Goal: Information Seeking & Learning: Learn about a topic

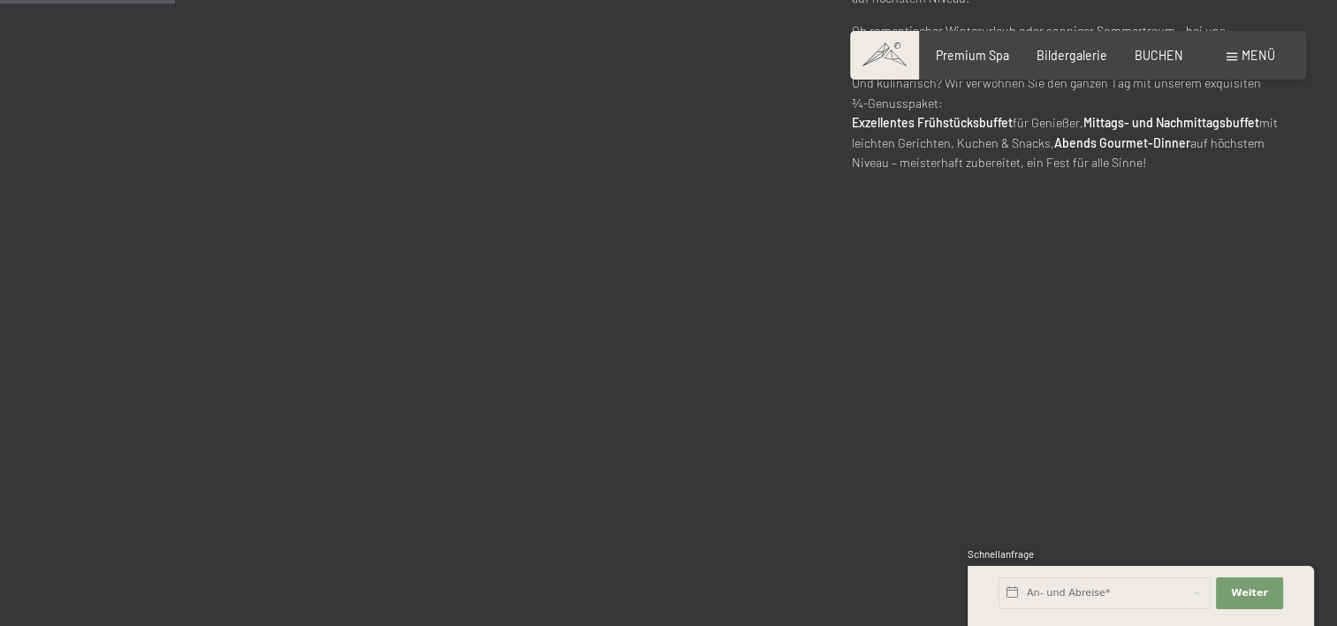
scroll to position [884, 0]
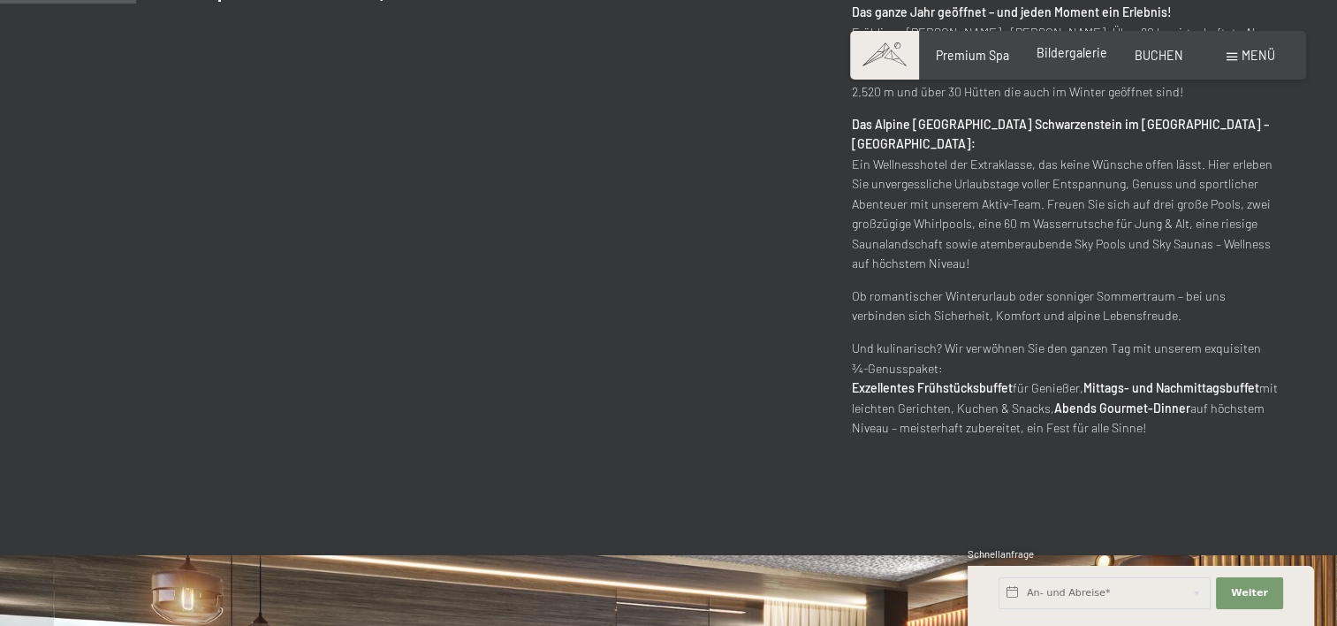
click at [1078, 51] on span "Bildergalerie" at bounding box center [1071, 52] width 71 height 15
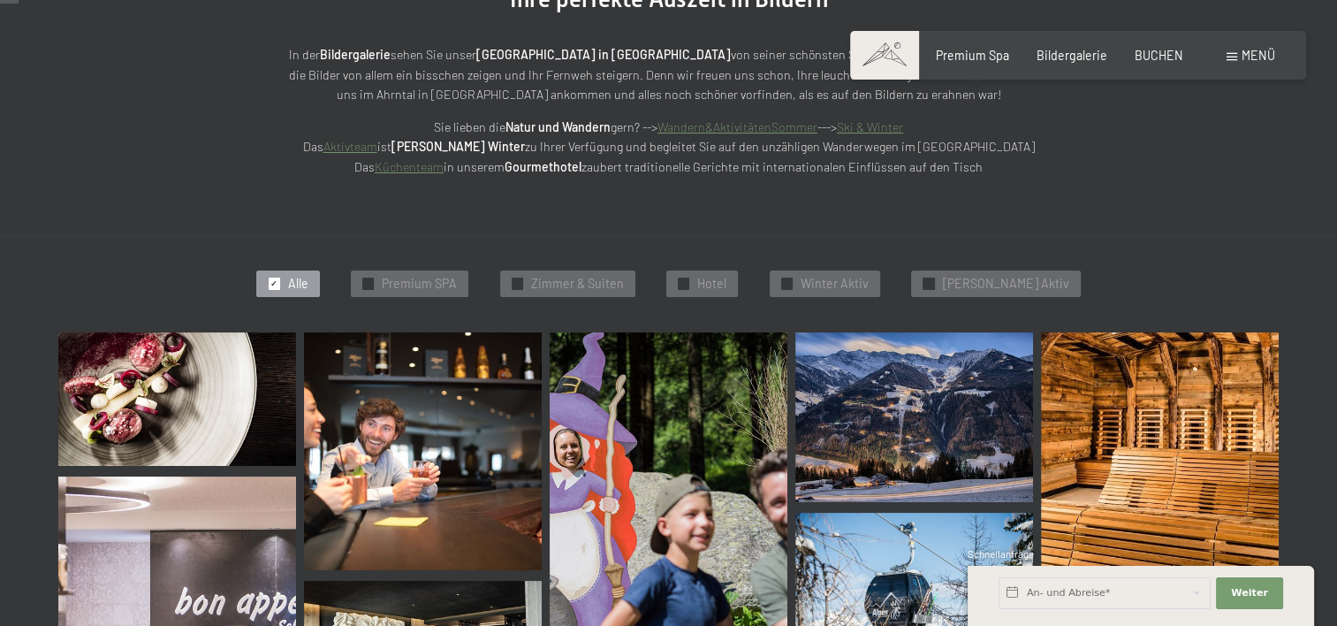
click at [308, 283] on span "Alle" at bounding box center [298, 284] width 20 height 18
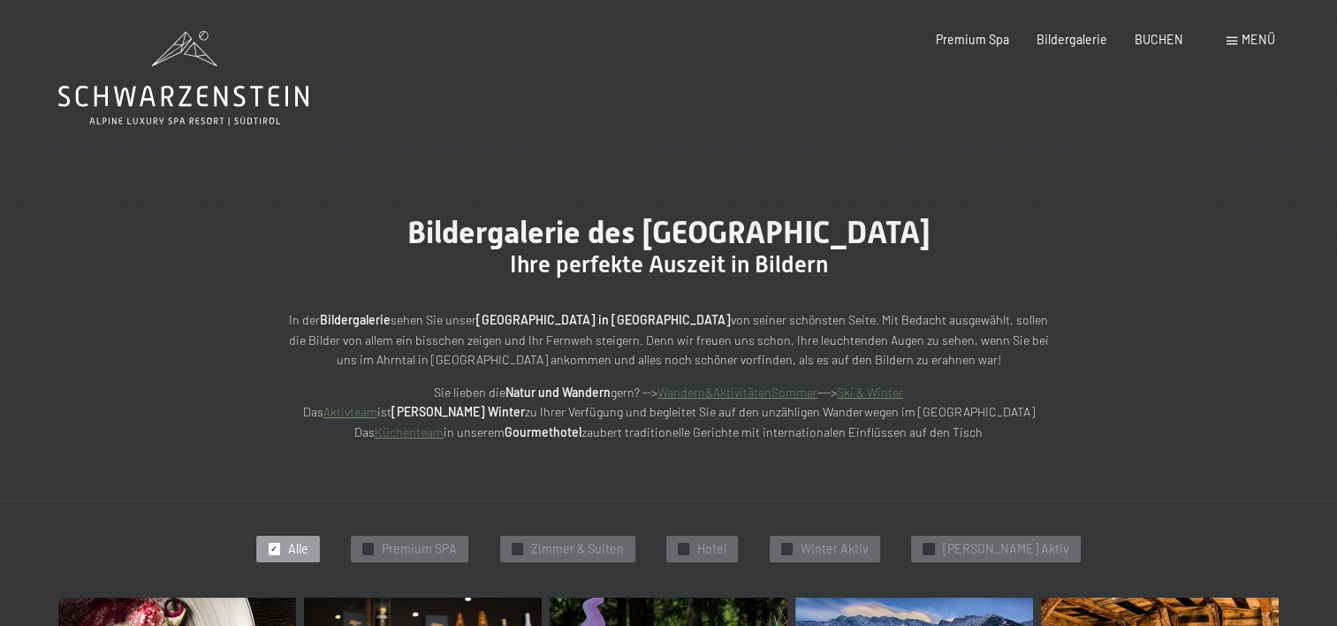
click at [1242, 41] on span "Menü" at bounding box center [1258, 39] width 34 height 15
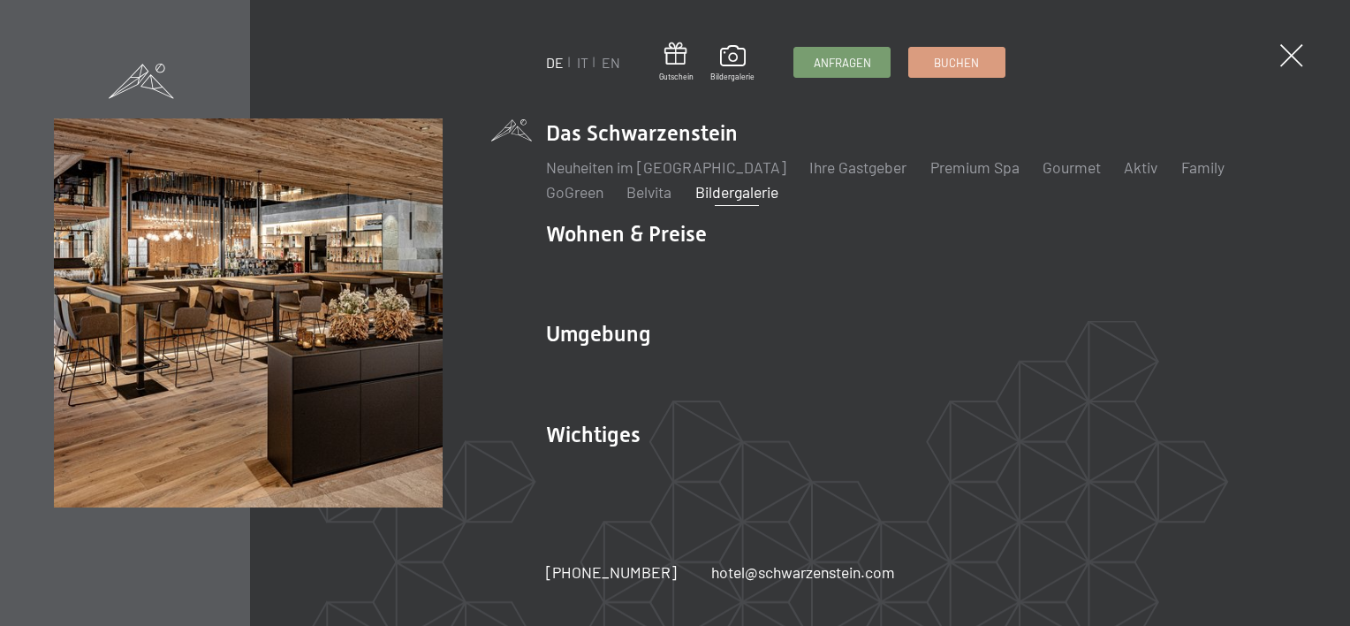
click at [1242, 41] on div "Buchen Anfragen Premium Spa Bildergalerie BUCHEN Menü DE IT EN Gutschein Bilder…" at bounding box center [1090, 40] width 393 height 18
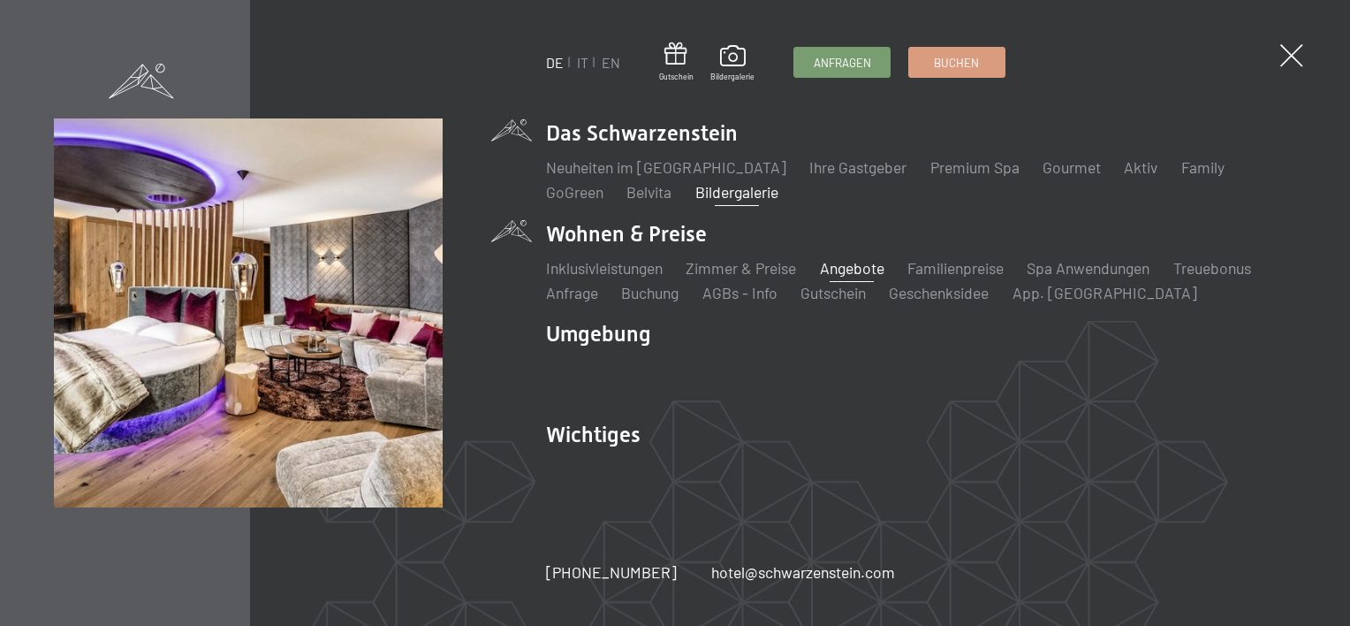
click at [852, 266] on link "Angebote" at bounding box center [852, 267] width 65 height 19
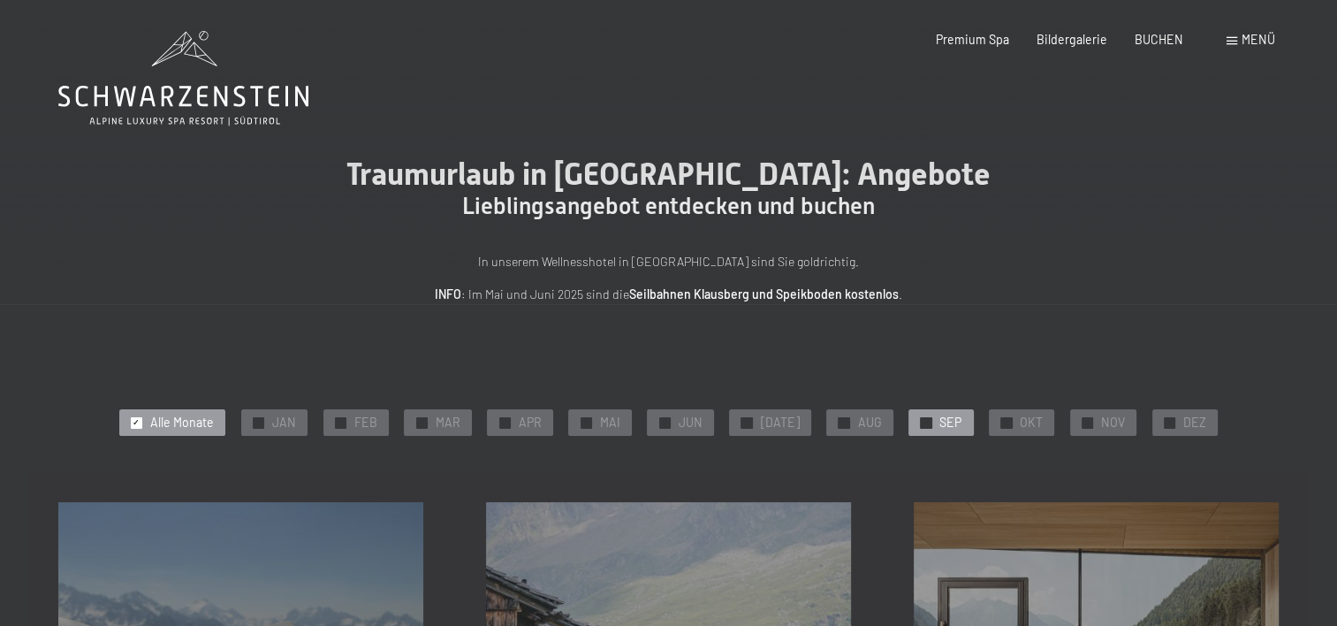
click at [939, 421] on span "SEP" at bounding box center [950, 423] width 22 height 18
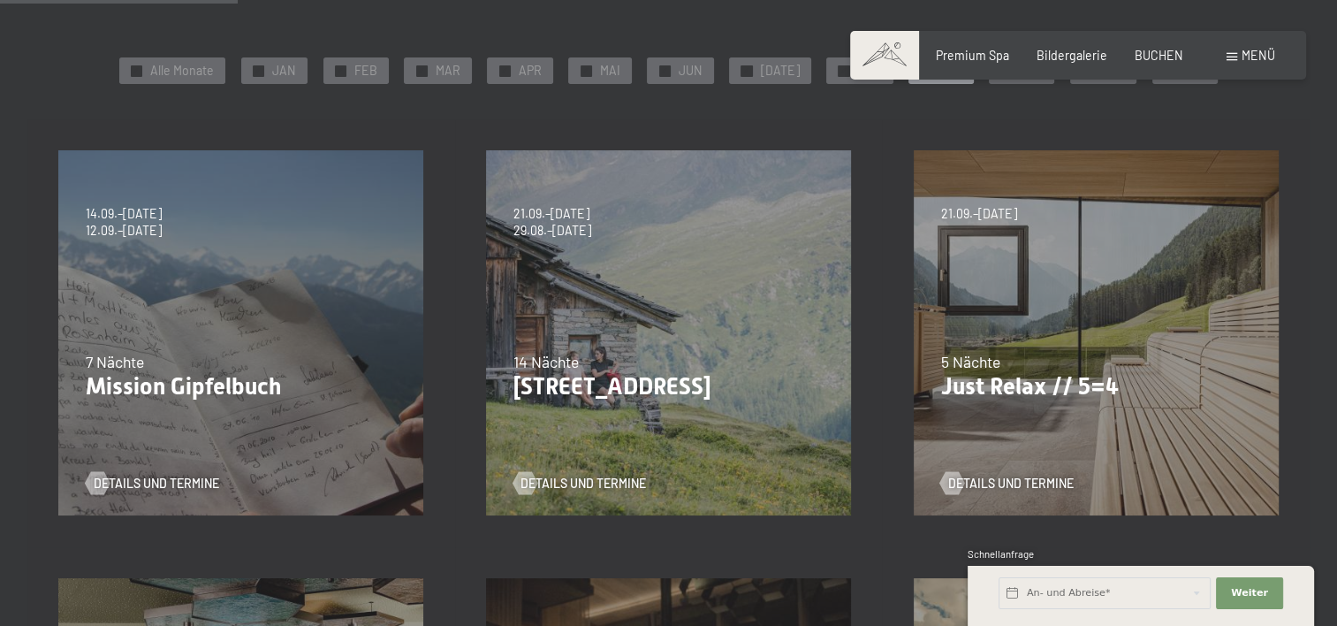
scroll to position [353, 0]
click at [1011, 478] on span "Details und Termine" at bounding box center [1028, 482] width 125 height 18
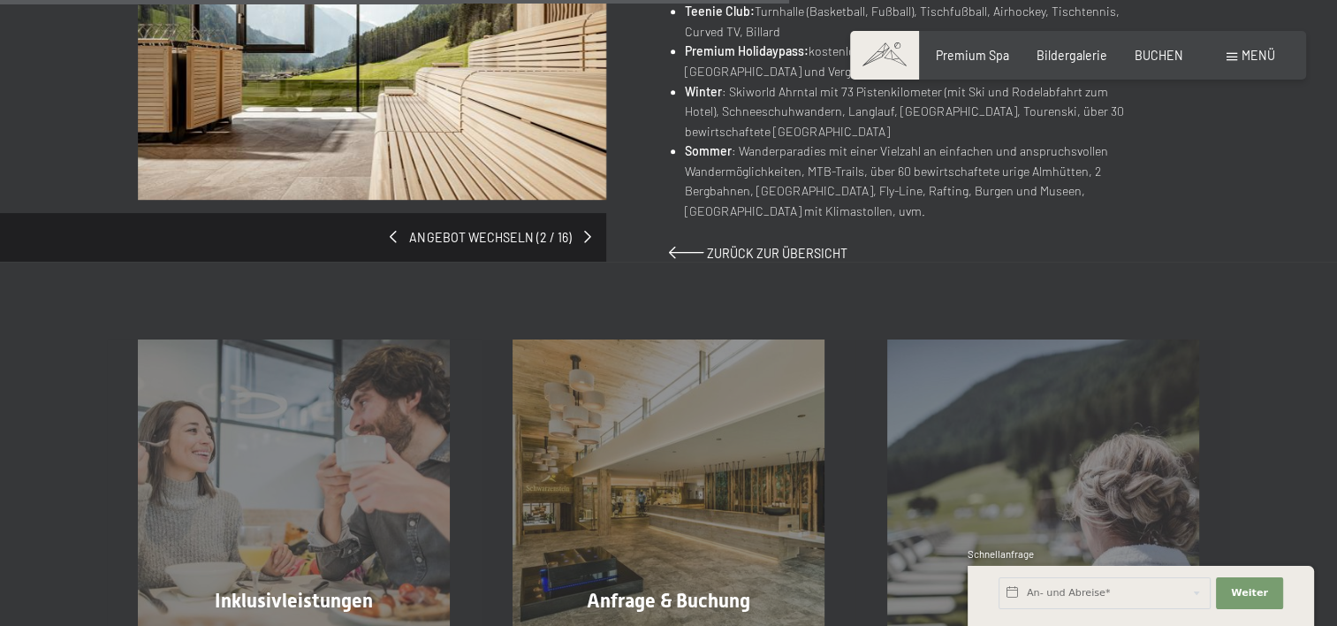
scroll to position [1414, 0]
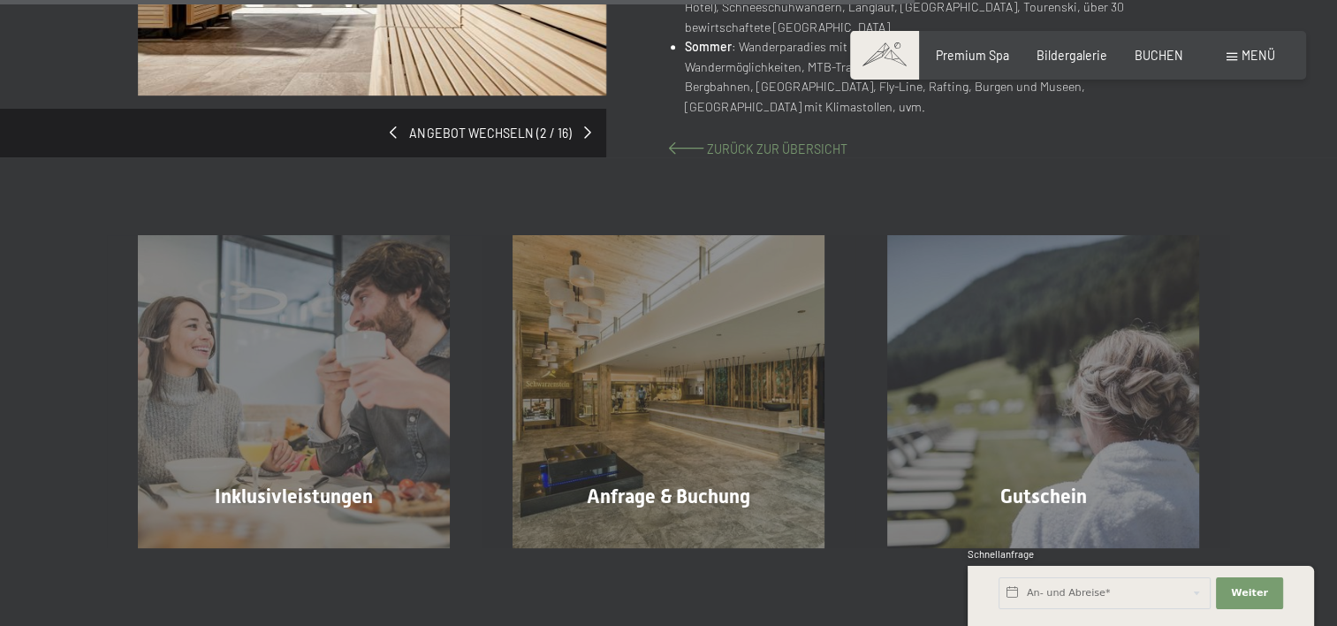
click at [764, 146] on span "Zurück zur Übersicht" at bounding box center [777, 148] width 140 height 15
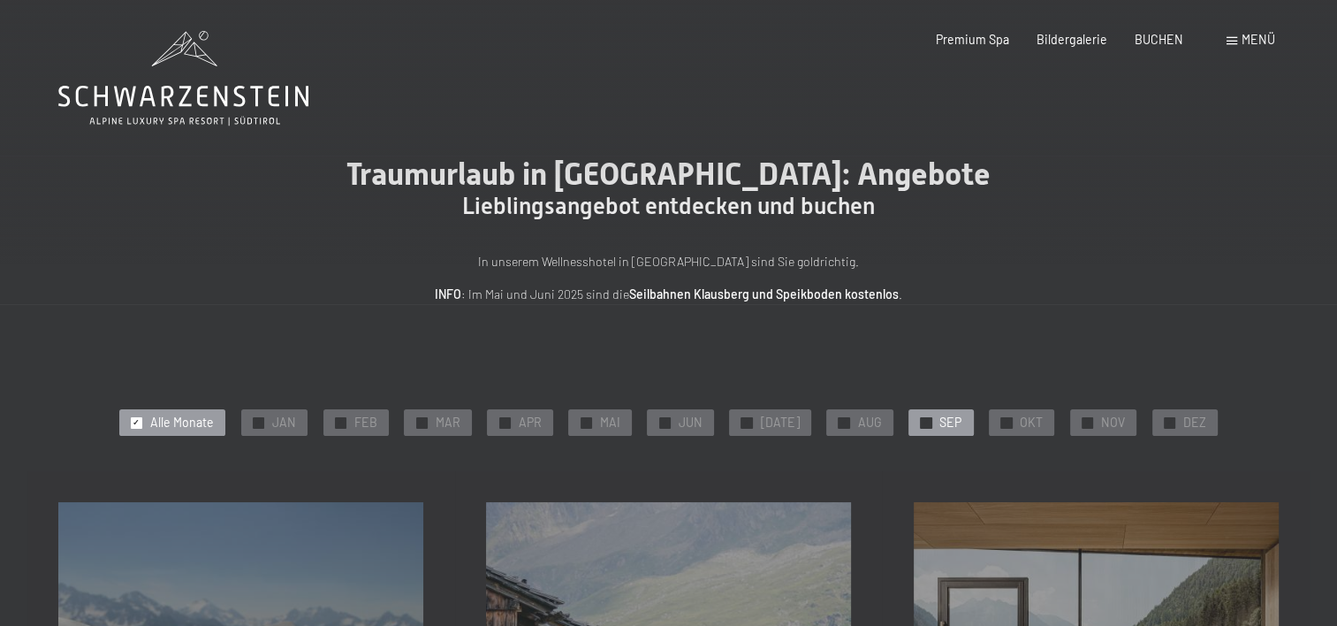
click at [923, 421] on span "✓" at bounding box center [926, 422] width 7 height 11
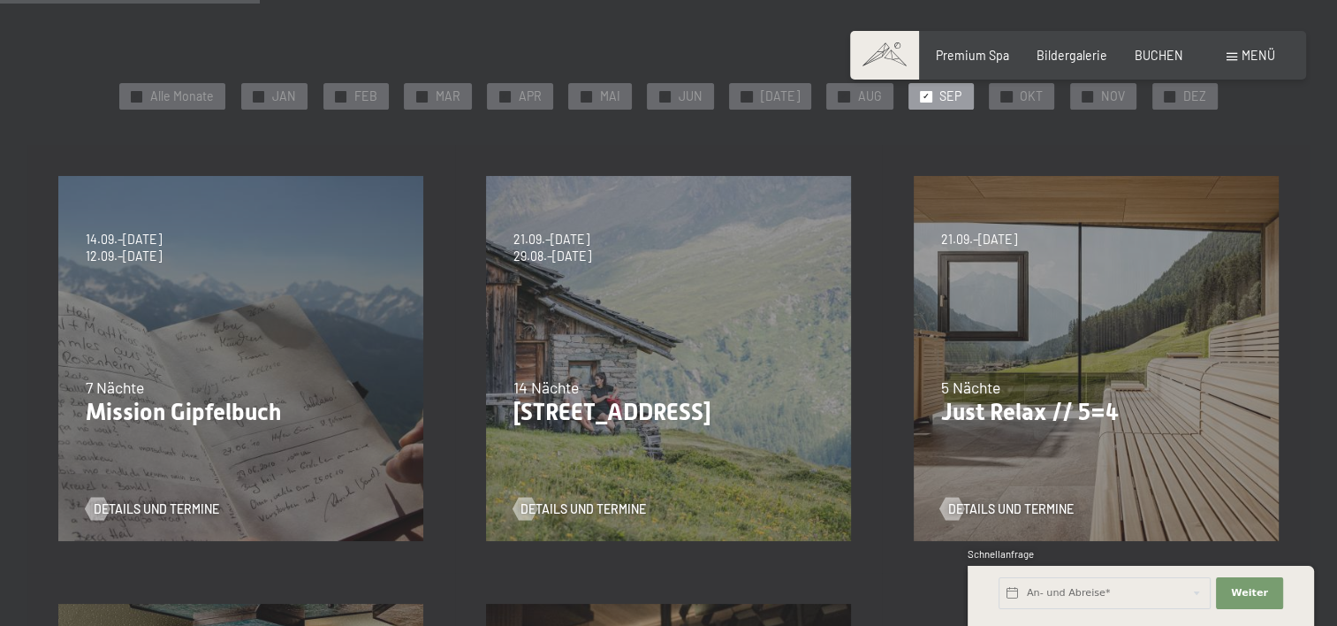
scroll to position [353, 0]
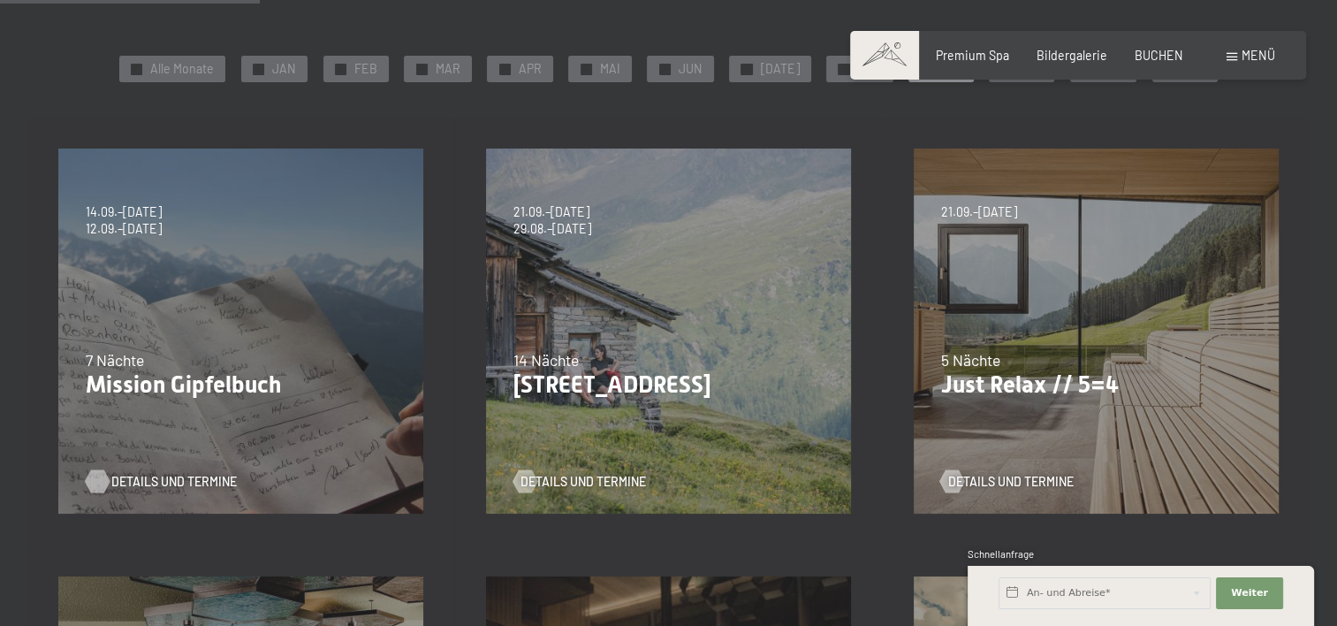
click at [96, 477] on div at bounding box center [96, 481] width 13 height 23
click at [953, 480] on div at bounding box center [951, 481] width 13 height 23
click at [547, 480] on span "Details und Termine" at bounding box center [600, 482] width 125 height 18
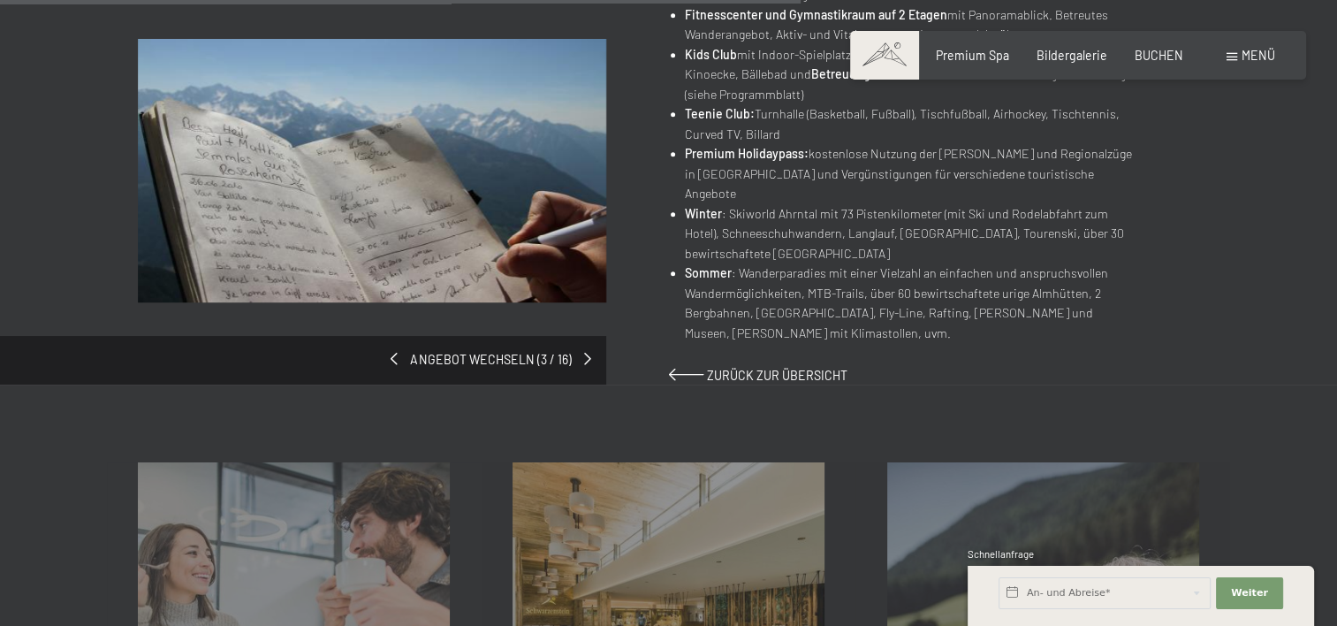
scroll to position [1502, 0]
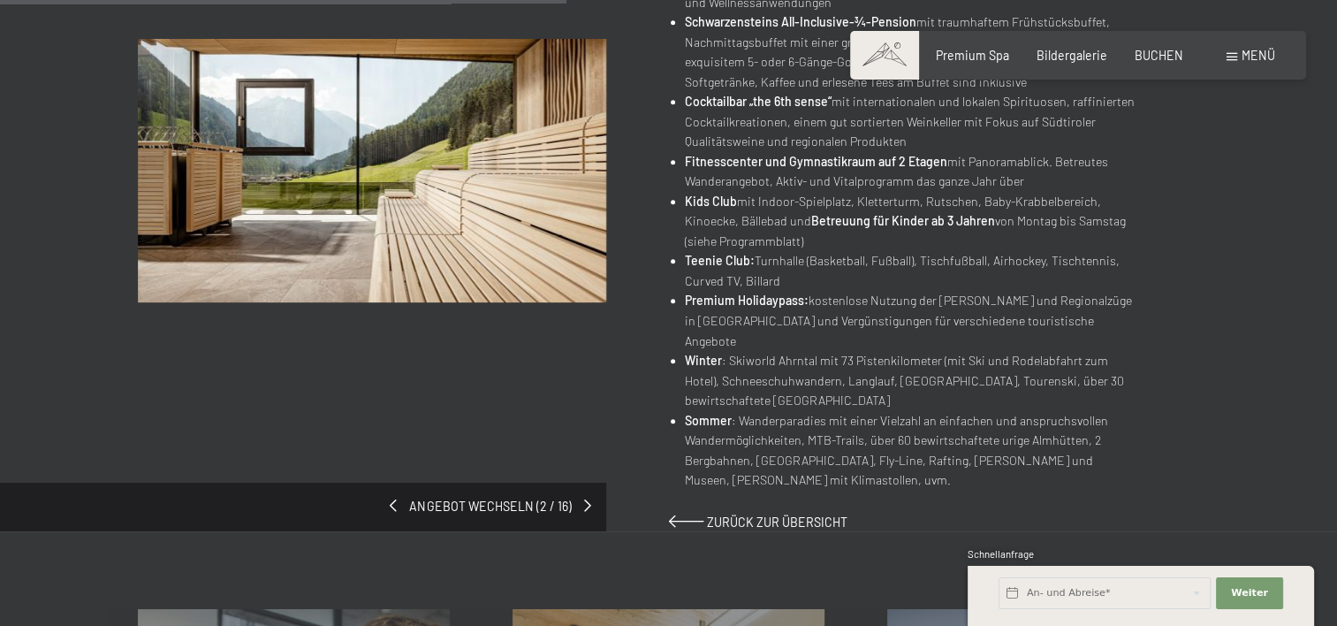
scroll to position [619, 0]
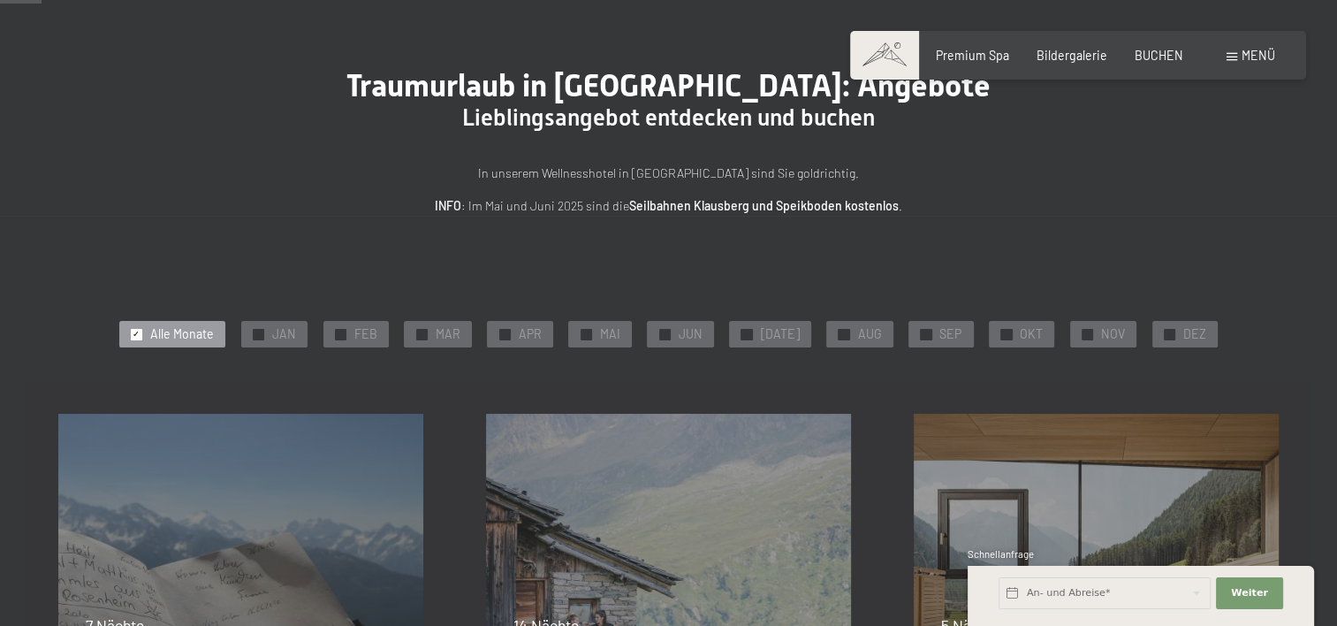
scroll to position [177, 0]
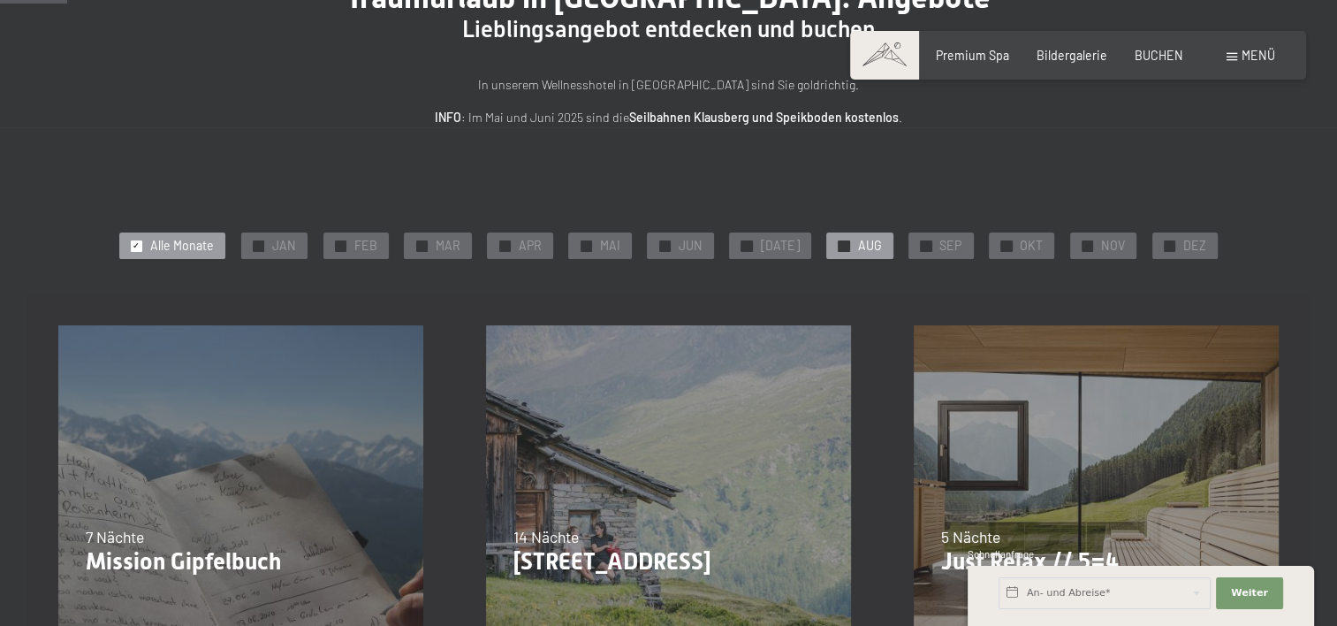
click at [840, 240] on span "✓" at bounding box center [843, 245] width 7 height 11
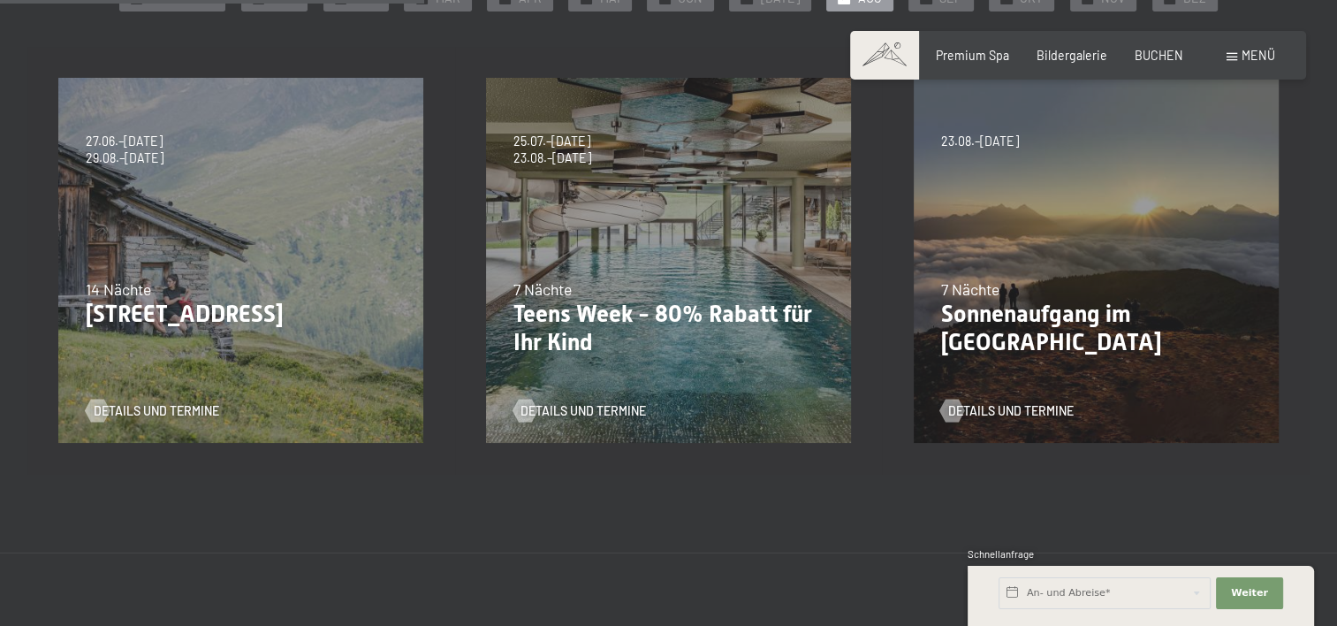
scroll to position [442, 0]
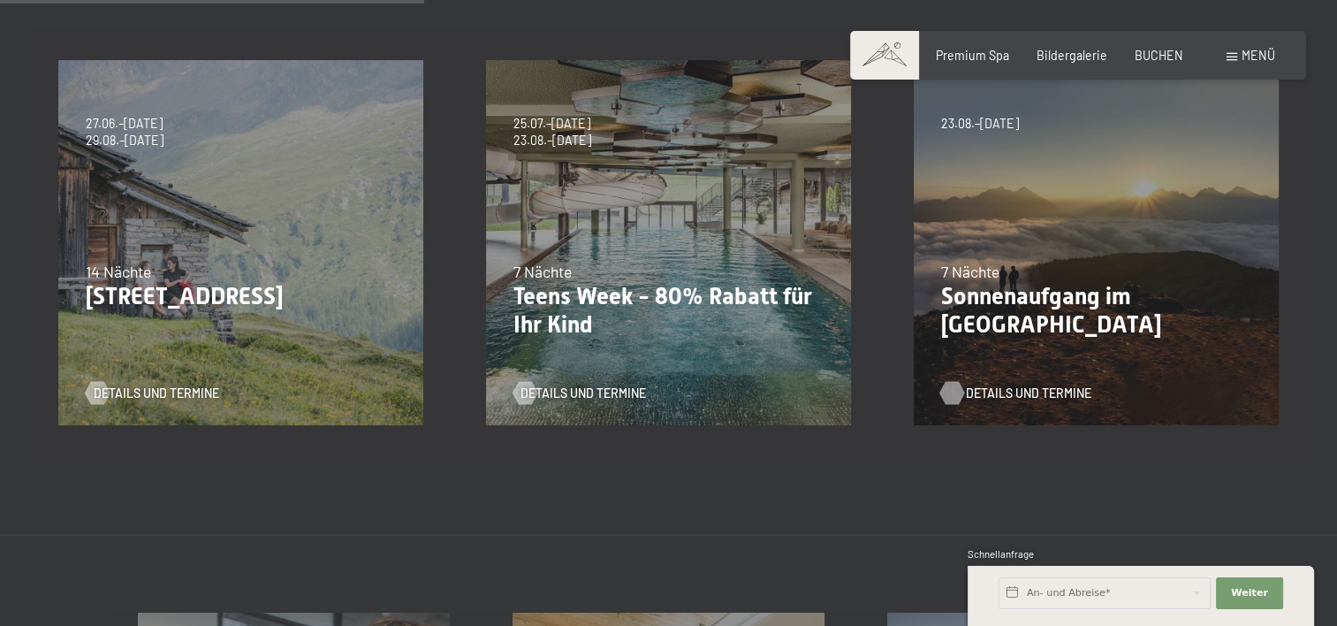
click at [948, 389] on div at bounding box center [951, 393] width 13 height 23
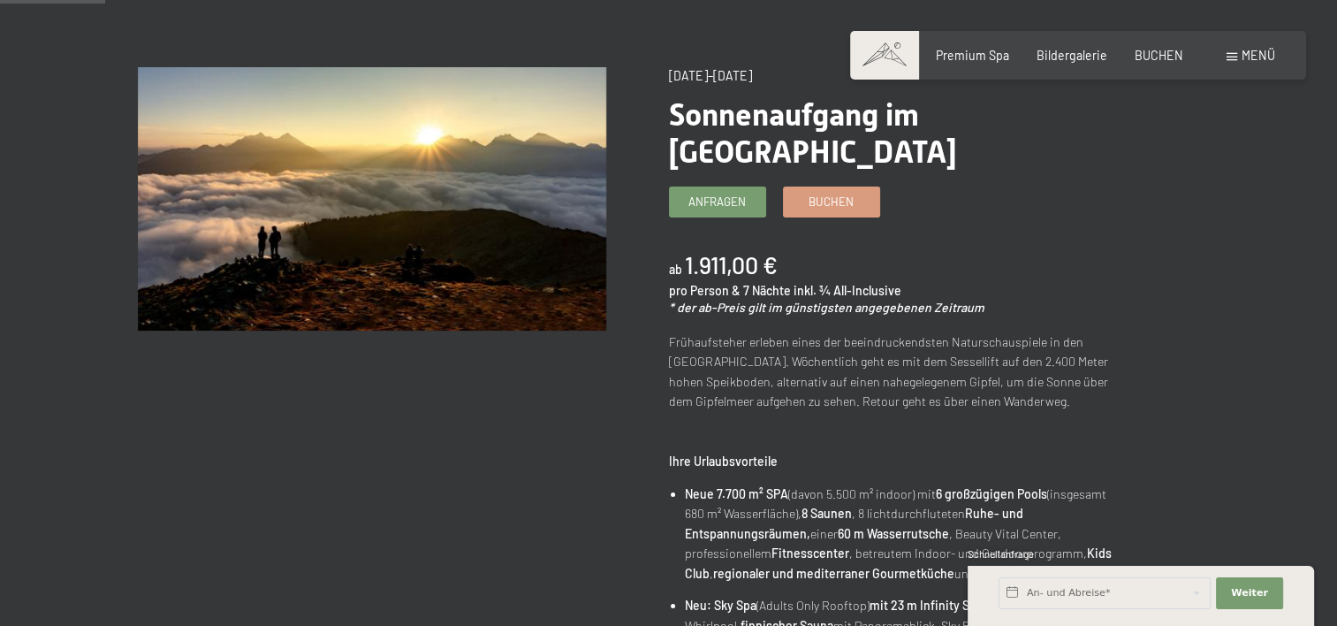
scroll to position [177, 0]
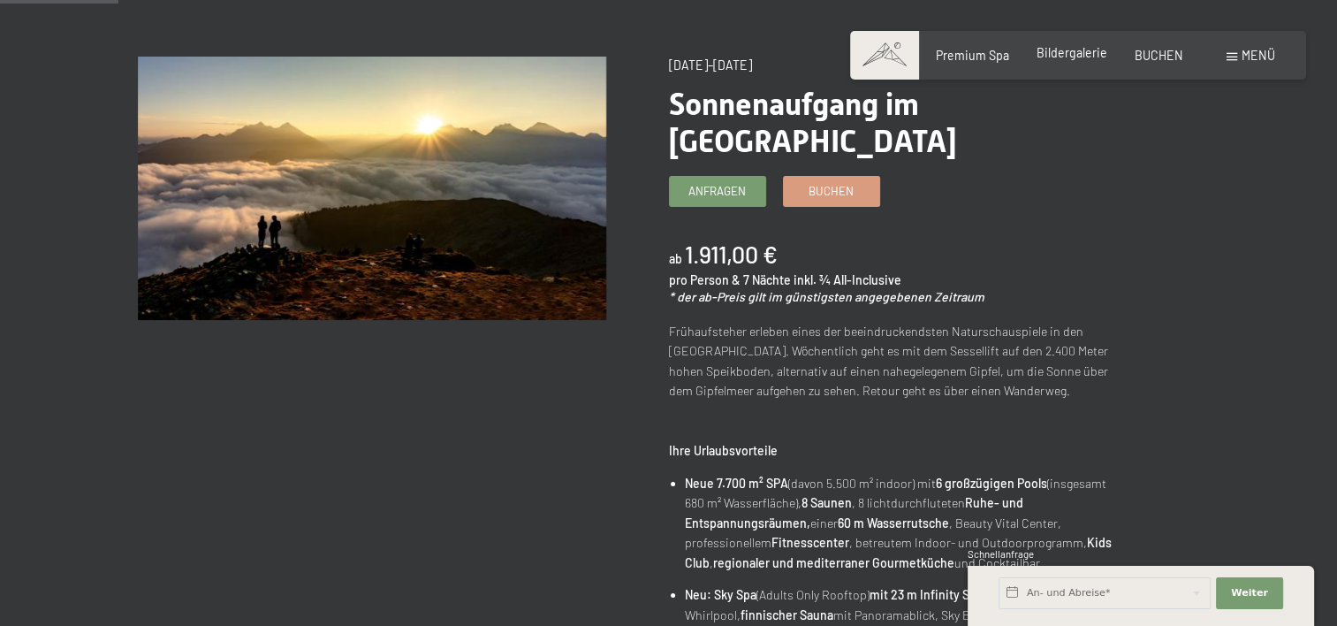
click at [1067, 50] on span "Bildergalerie" at bounding box center [1071, 52] width 71 height 15
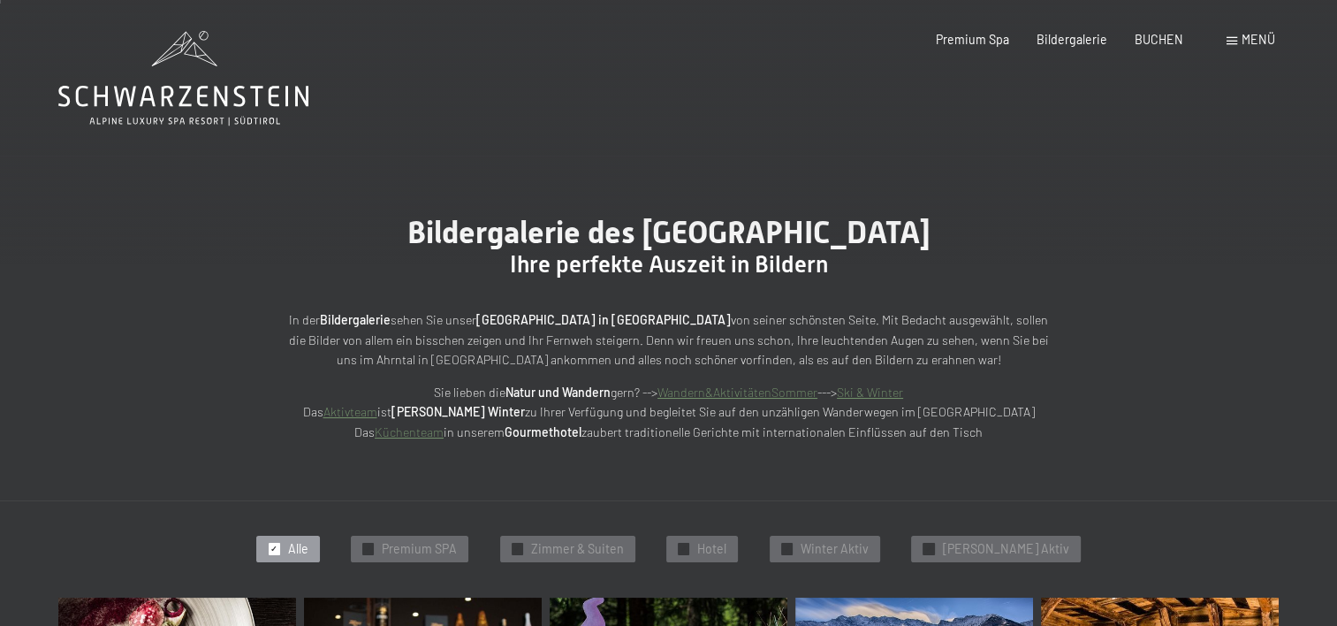
scroll to position [88, 0]
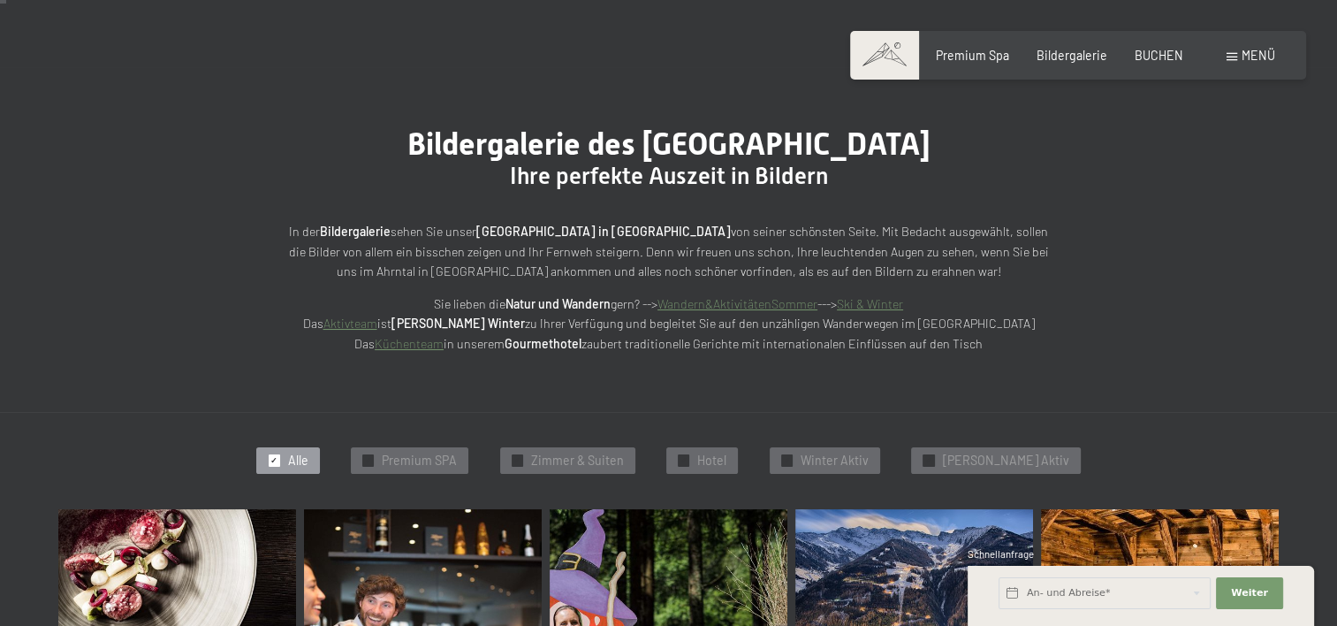
click at [707, 303] on link "Wandern&AktivitätenSommer" at bounding box center [737, 303] width 160 height 15
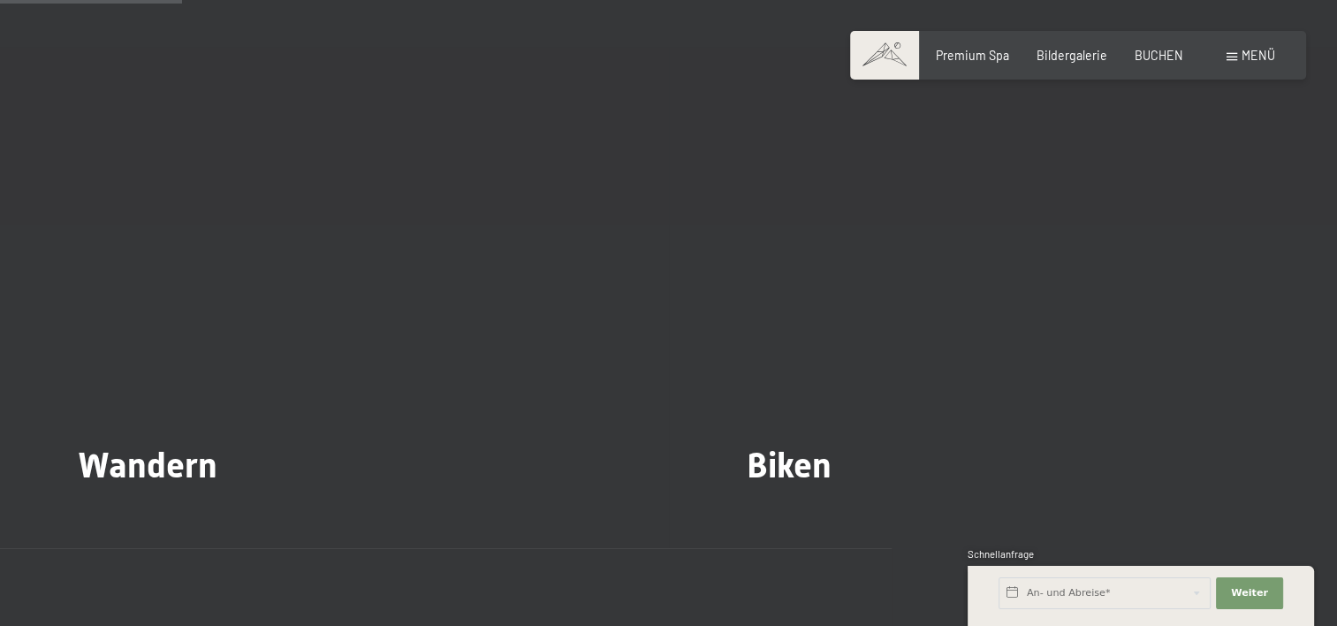
scroll to position [1591, 0]
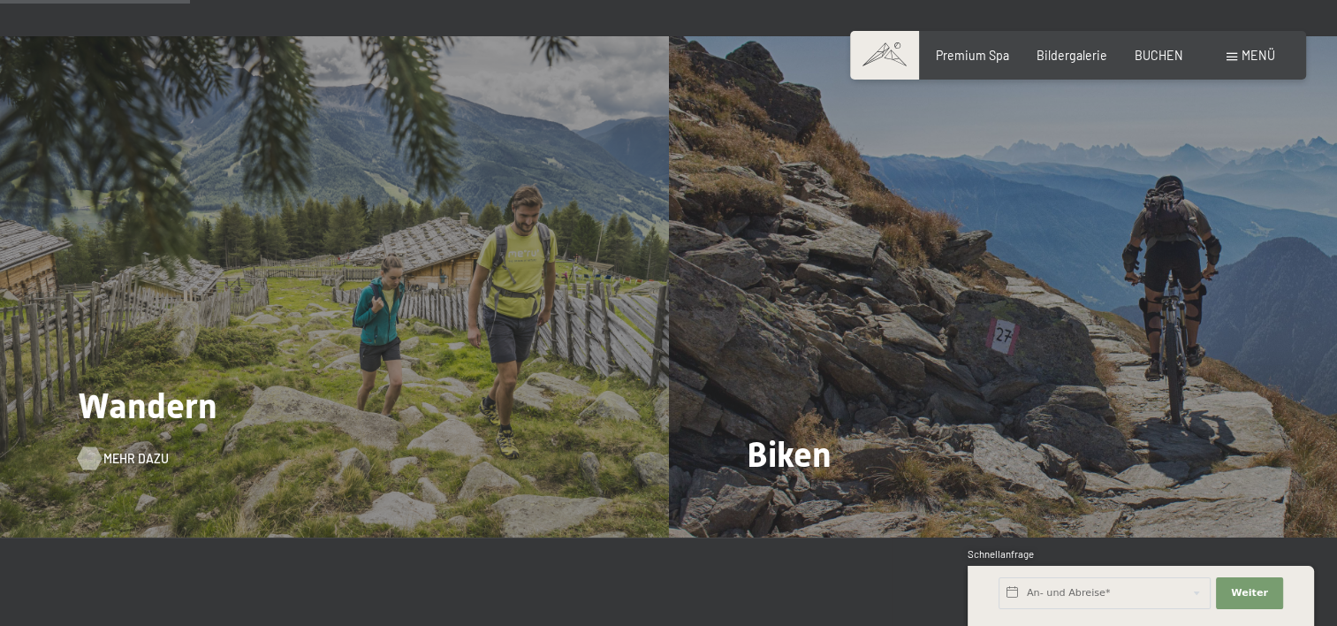
click at [94, 447] on div at bounding box center [89, 458] width 13 height 23
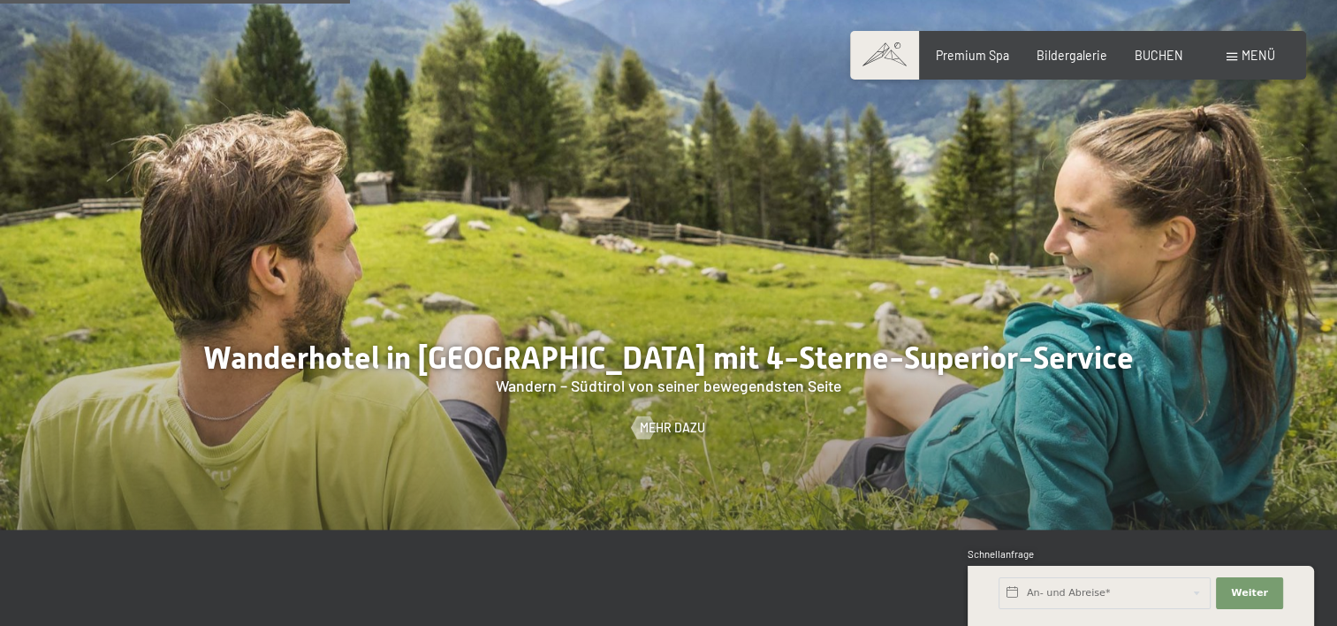
scroll to position [1944, 0]
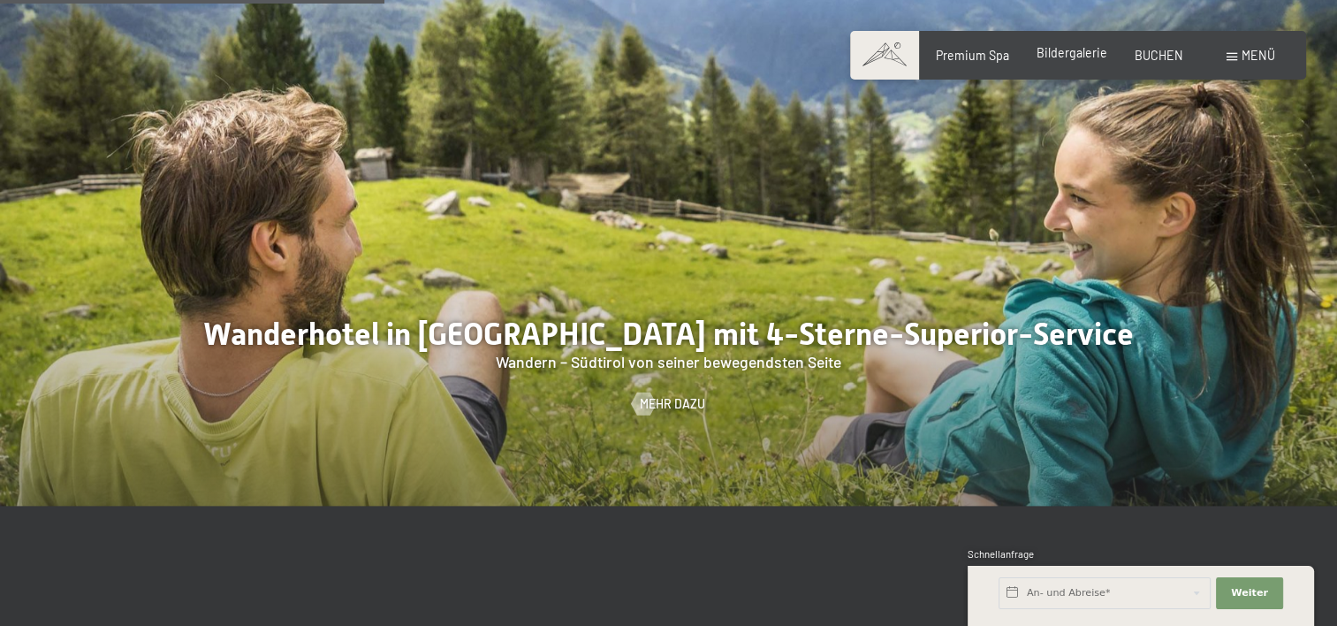
click at [1057, 51] on span "Bildergalerie" at bounding box center [1071, 52] width 71 height 15
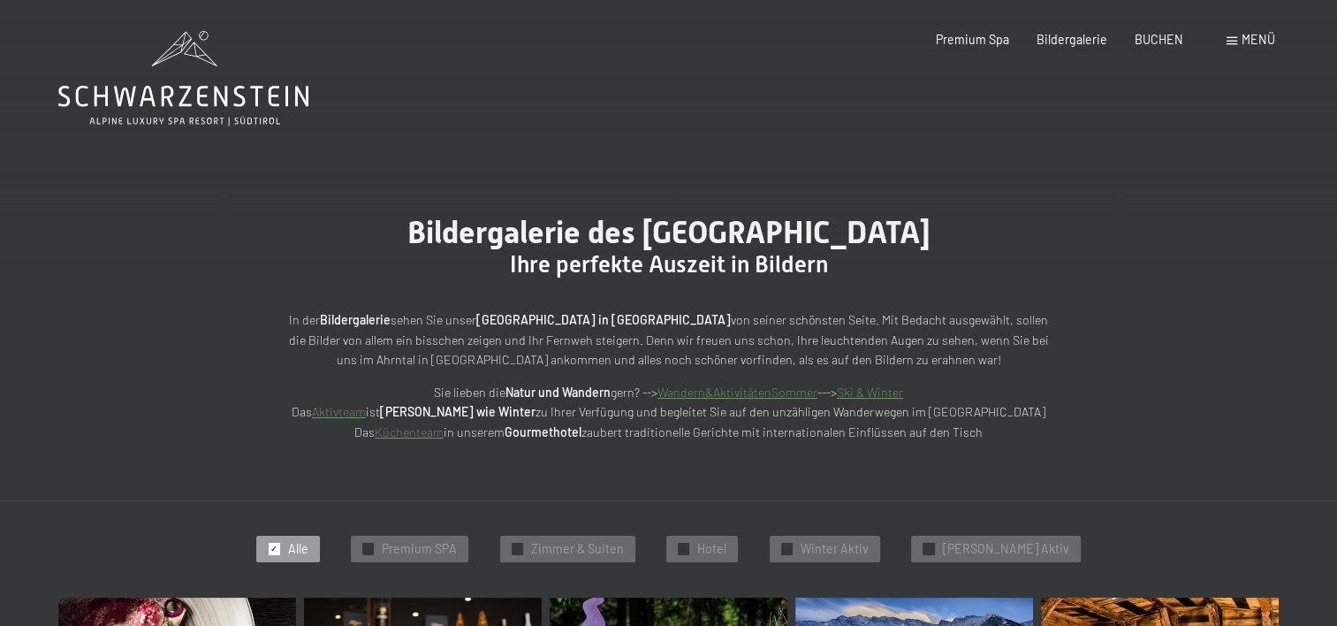
click at [715, 391] on link "Wandern&AktivitätenSommer" at bounding box center [737, 391] width 160 height 15
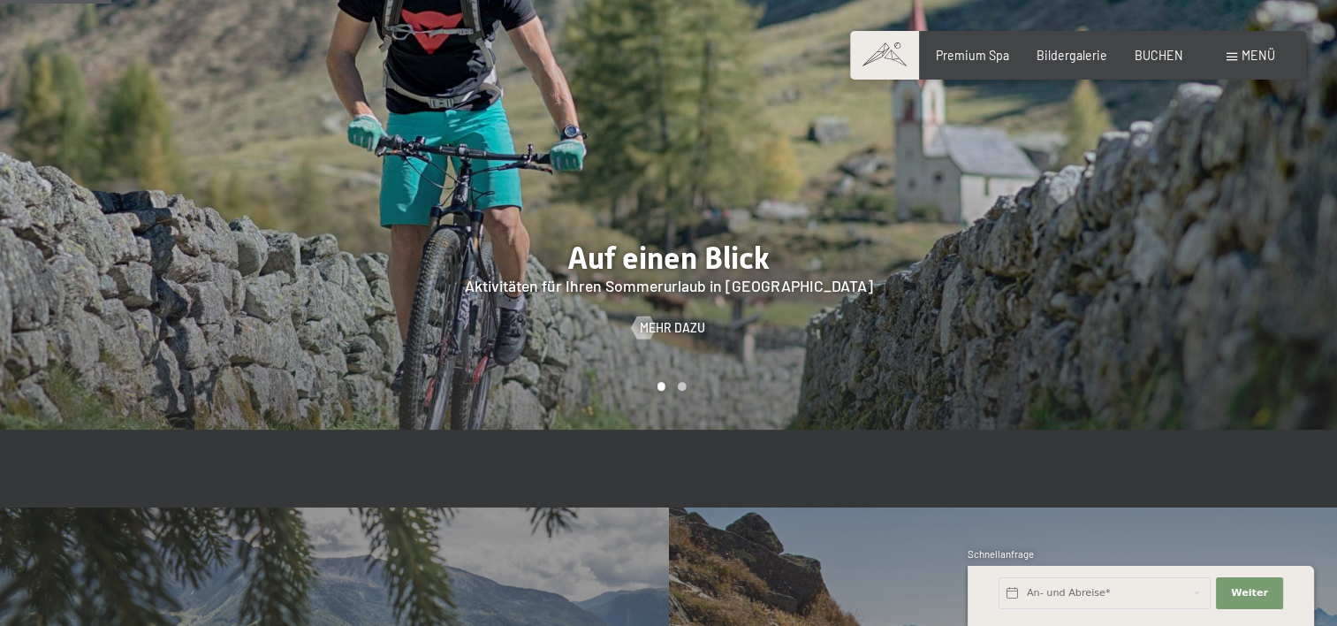
scroll to position [1237, 0]
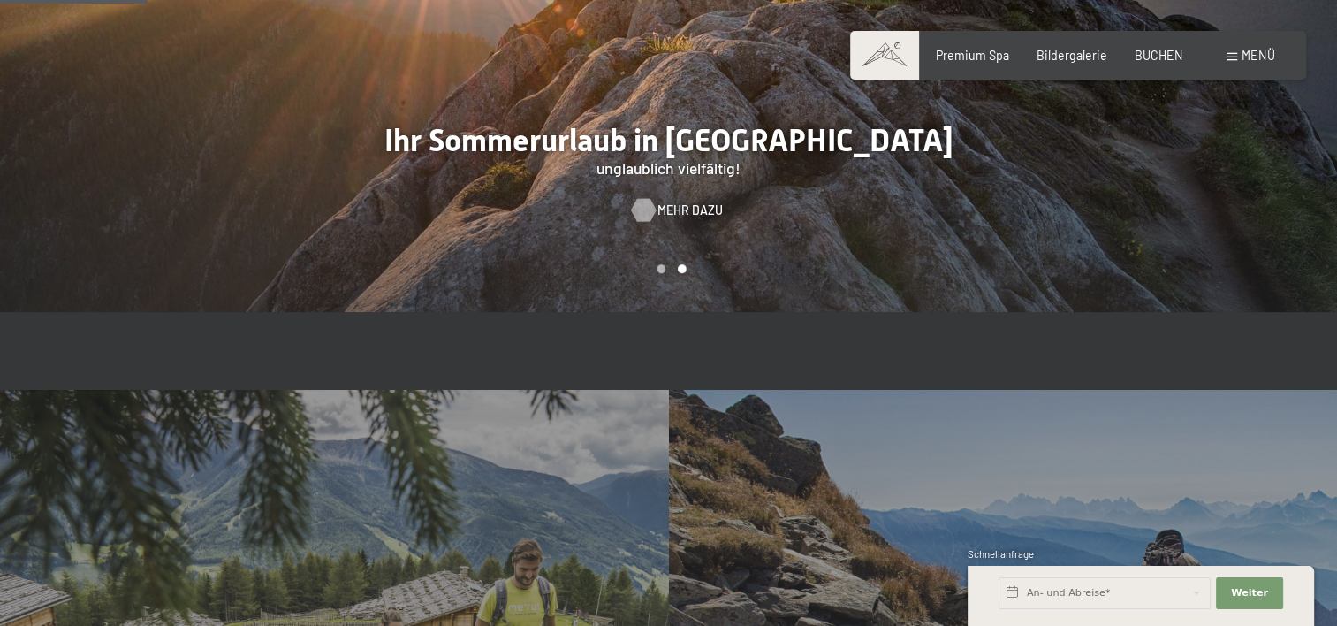
click at [643, 198] on div at bounding box center [643, 209] width 13 height 23
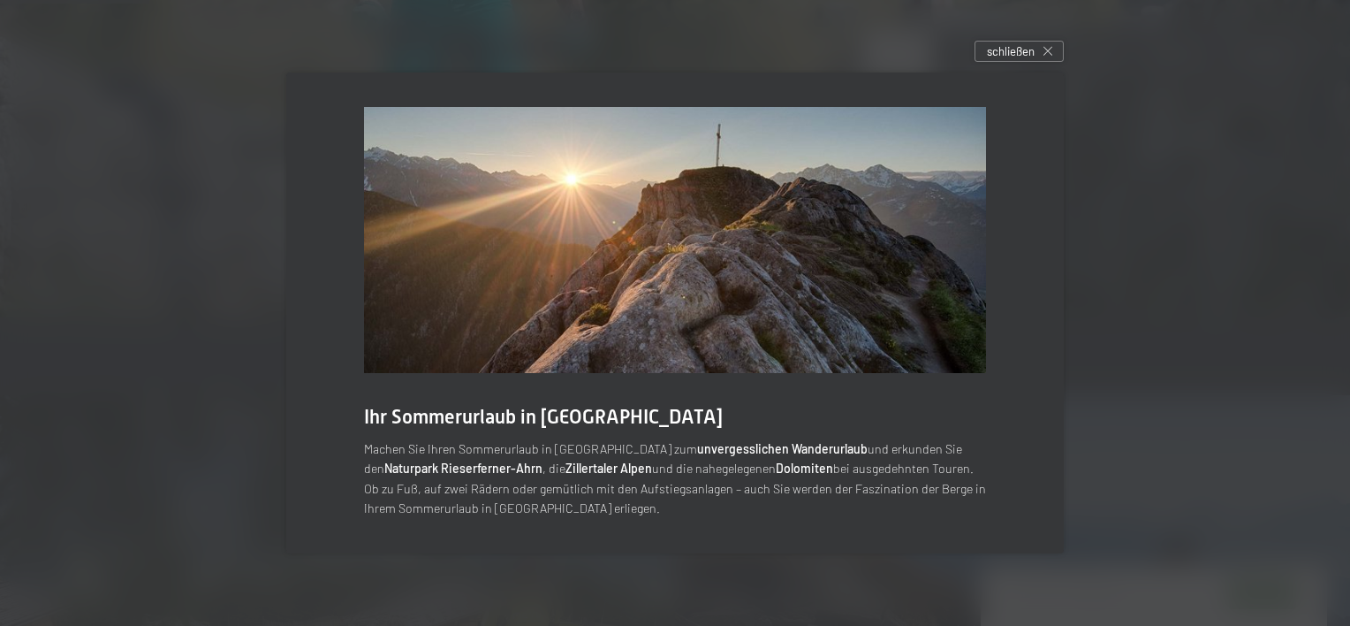
click at [706, 187] on img at bounding box center [675, 240] width 622 height 266
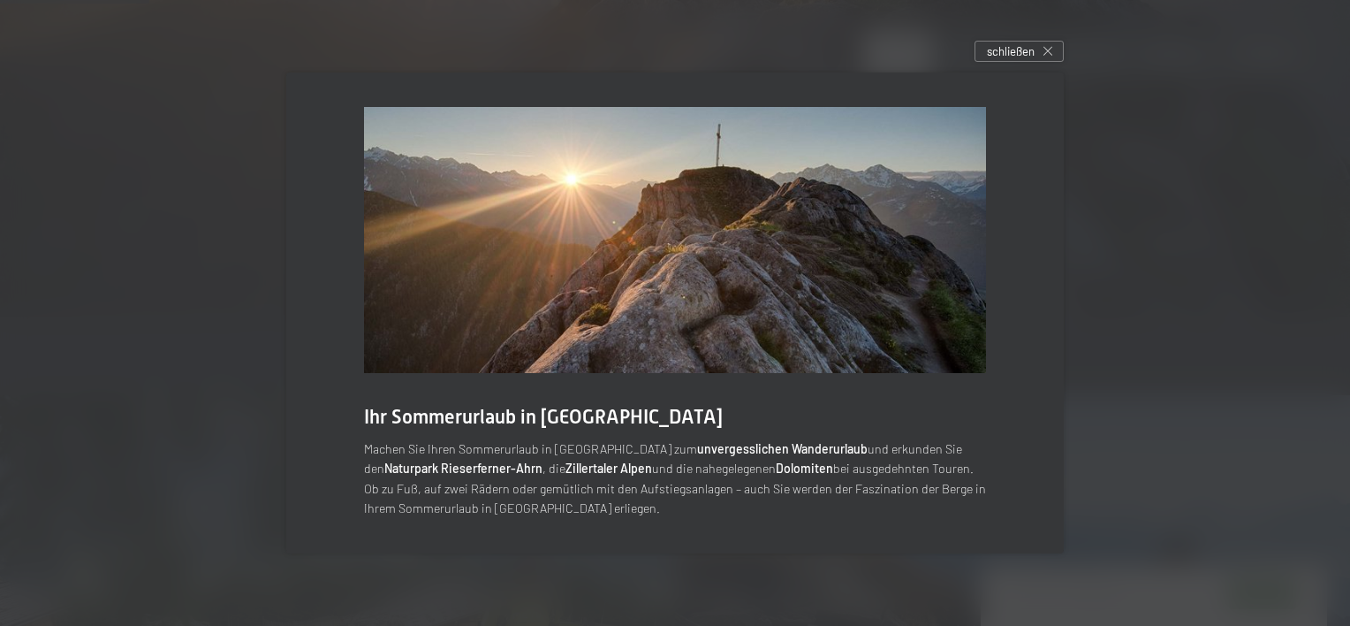
click at [527, 417] on span "Ihr Sommerurlaub in [GEOGRAPHIC_DATA]" at bounding box center [543, 417] width 359 height 22
click at [405, 417] on span "Ihr Sommerurlaub in [GEOGRAPHIC_DATA]" at bounding box center [543, 417] width 359 height 22
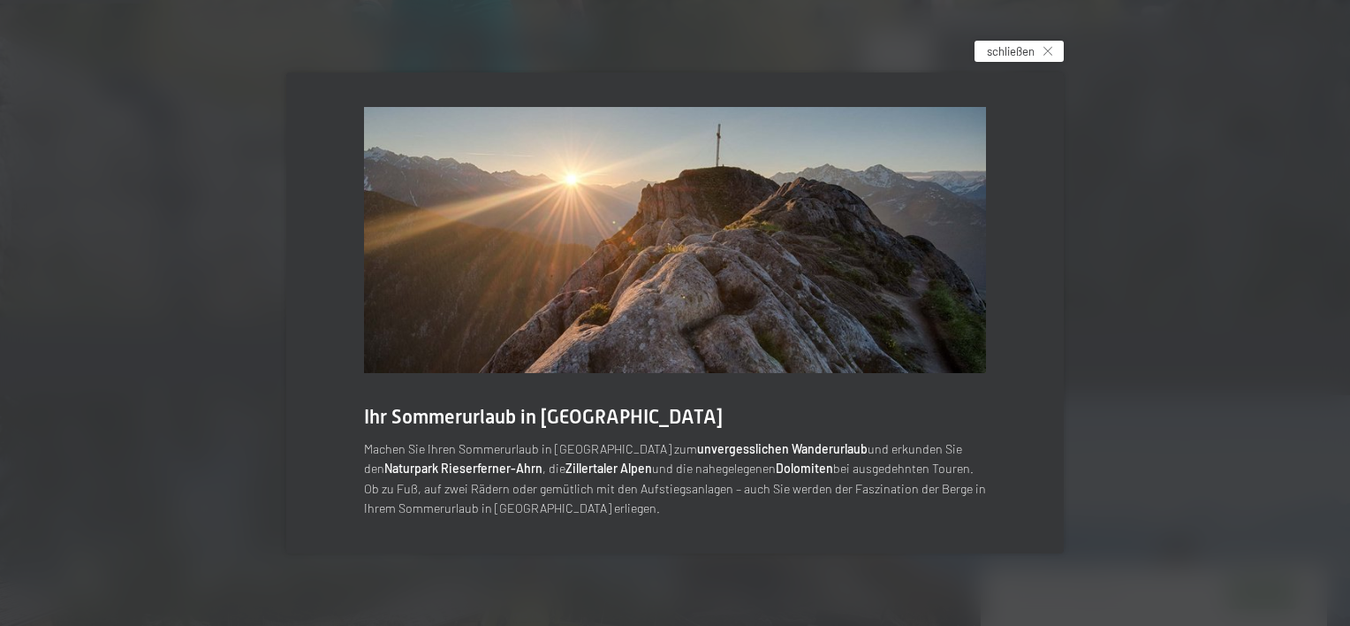
click at [1046, 42] on div "schließen" at bounding box center [1019, 51] width 89 height 21
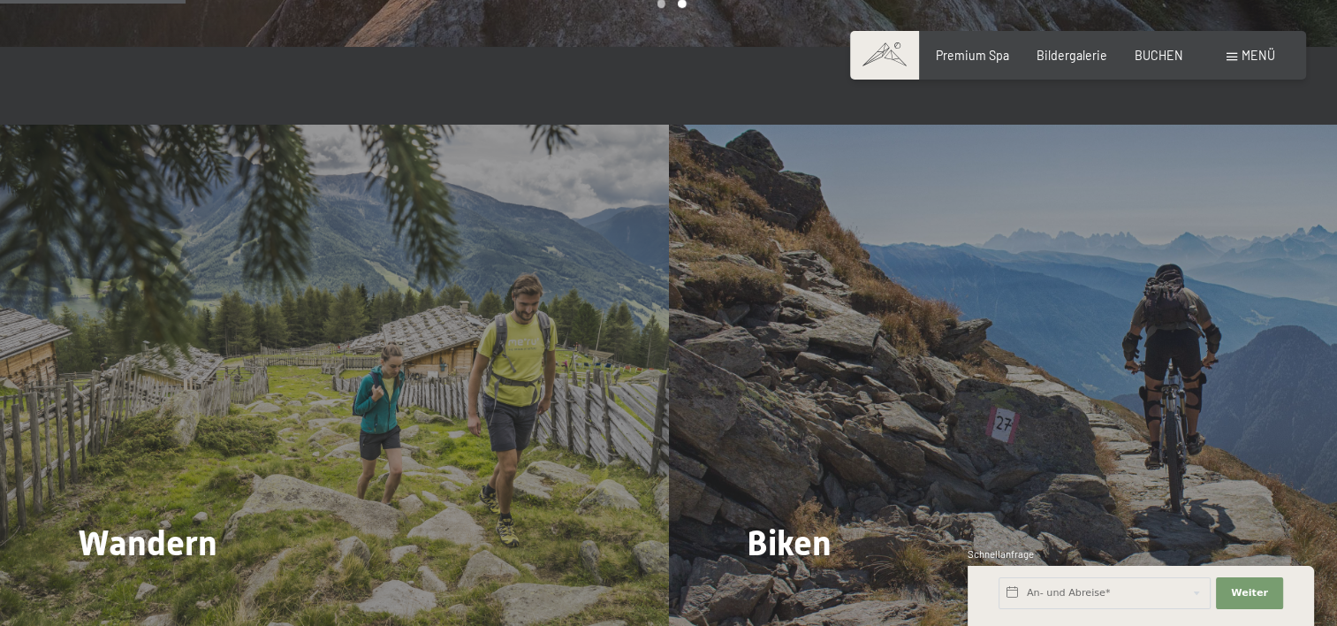
scroll to position [1591, 0]
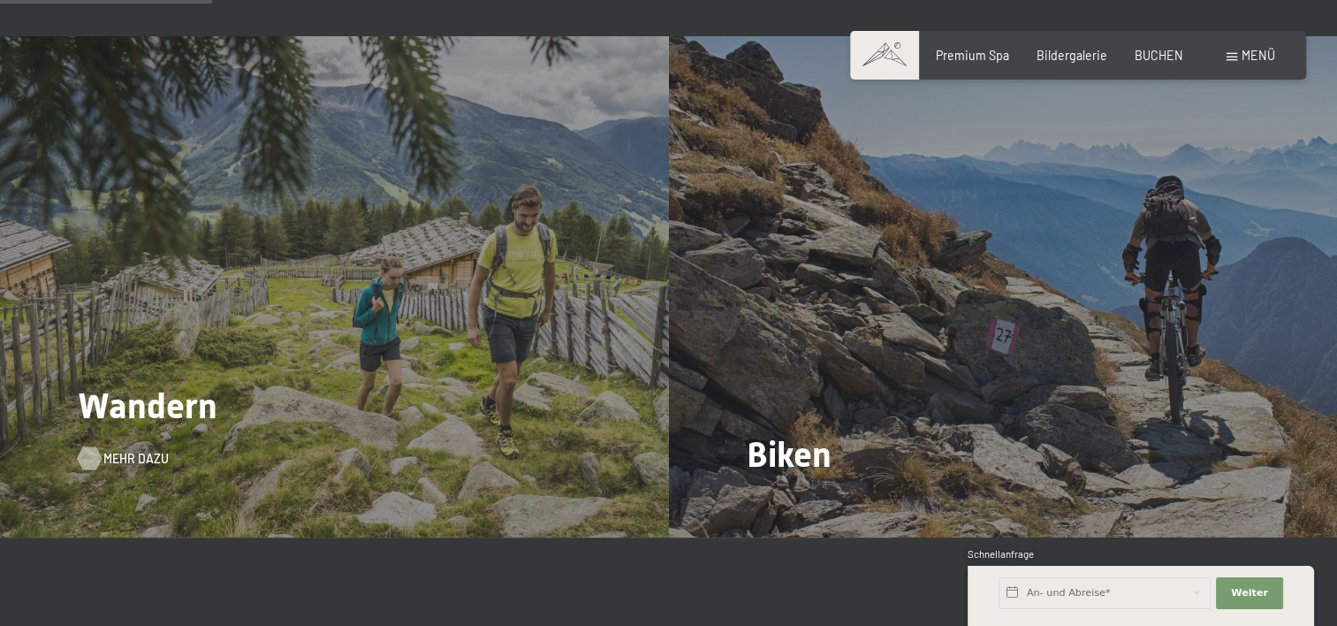
click at [92, 447] on div at bounding box center [89, 458] width 13 height 23
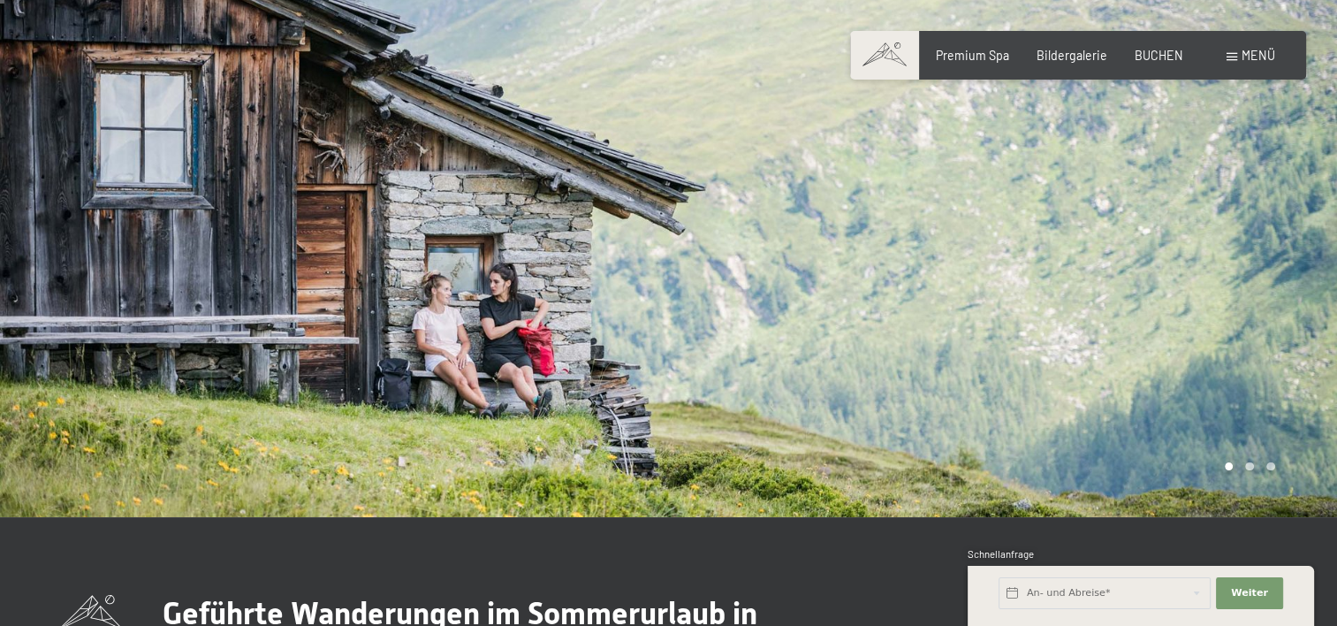
scroll to position [88, 0]
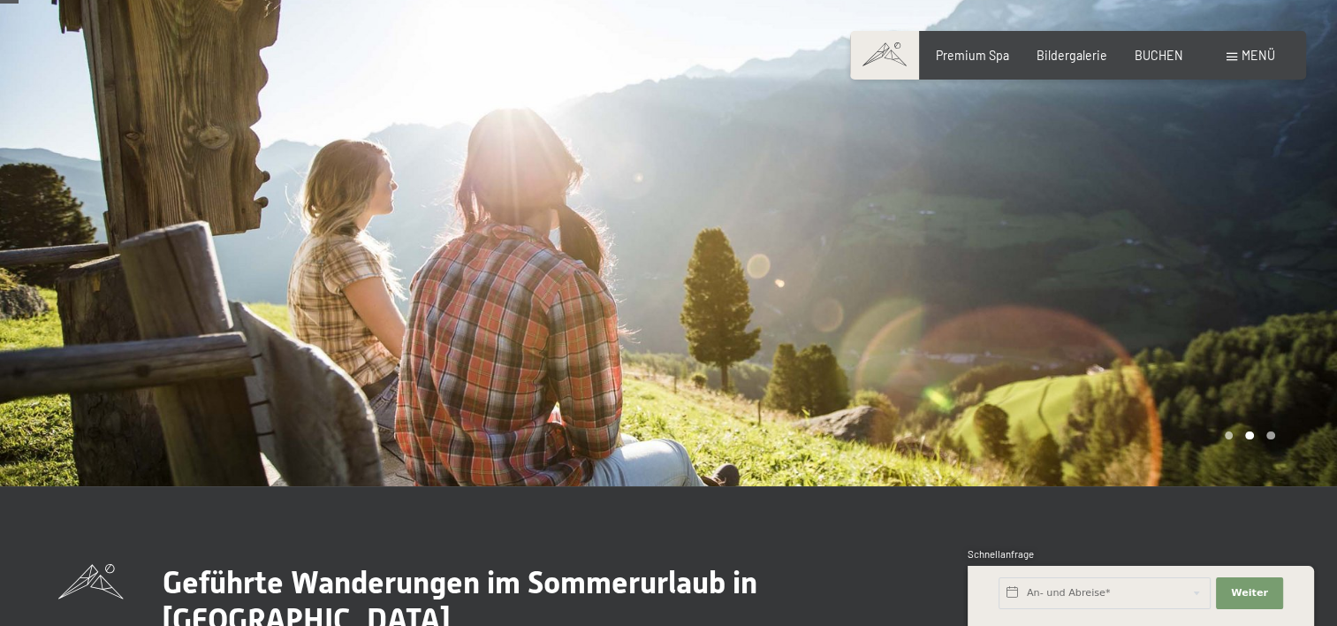
click at [1277, 275] on div at bounding box center [1003, 199] width 669 height 574
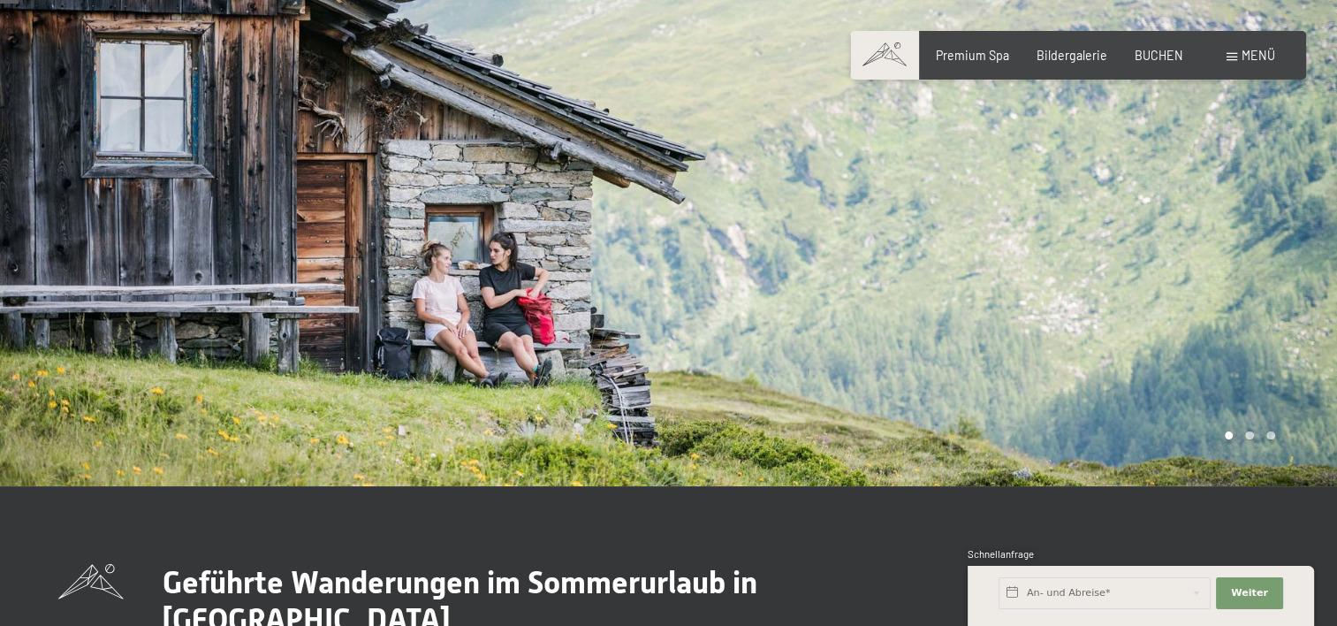
click at [1276, 271] on div at bounding box center [1003, 199] width 669 height 574
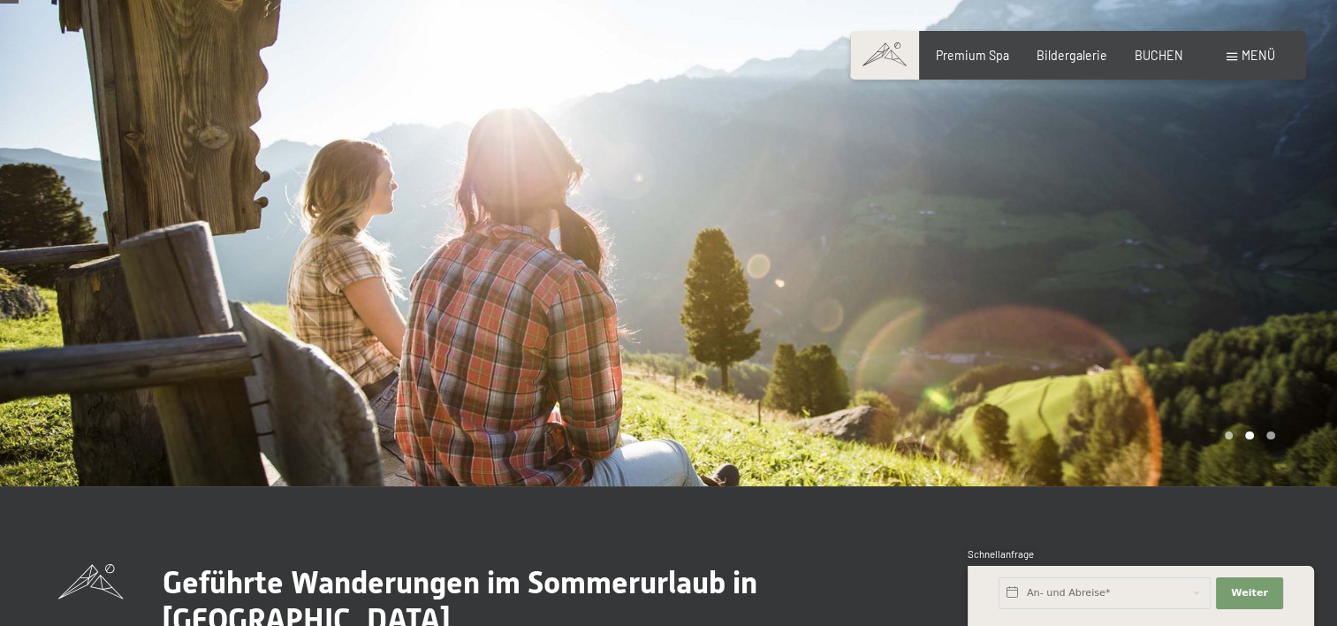
click at [1276, 271] on div at bounding box center [1003, 199] width 669 height 574
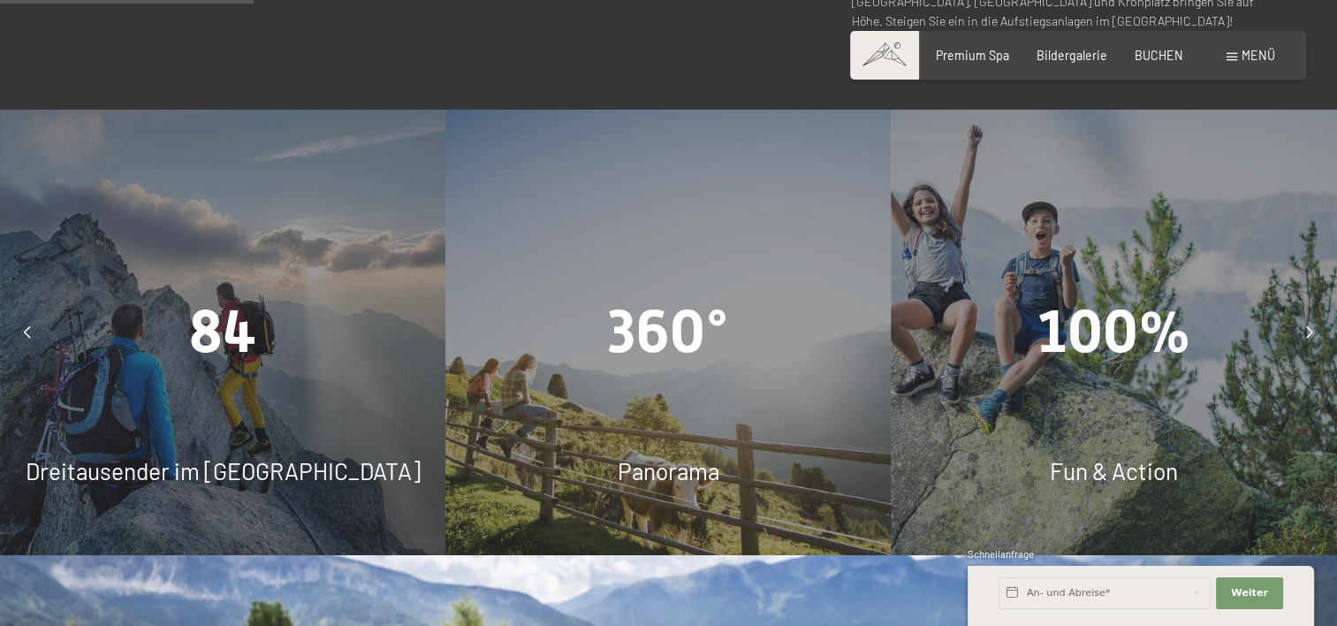
scroll to position [1325, 0]
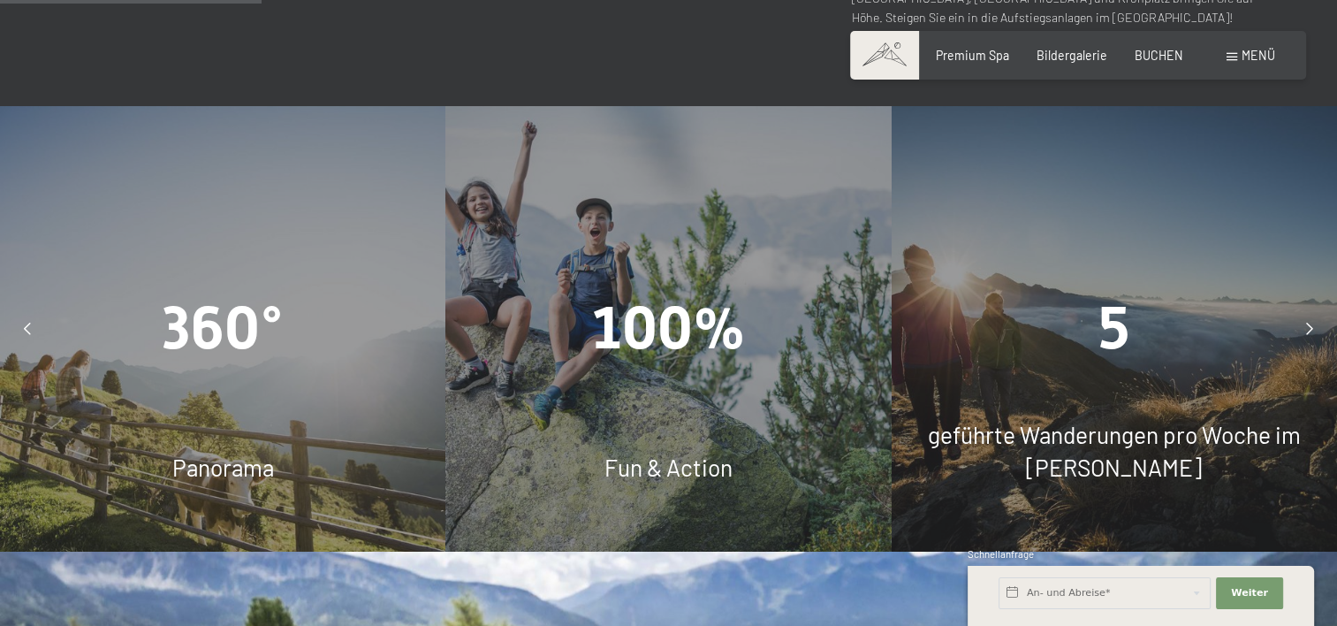
click at [1143, 311] on div "5 geführte Wanderungen pro Woche im [PERSON_NAME]" at bounding box center [1114, 328] width 445 height 445
click at [1309, 323] on icon at bounding box center [1309, 329] width 7 height 12
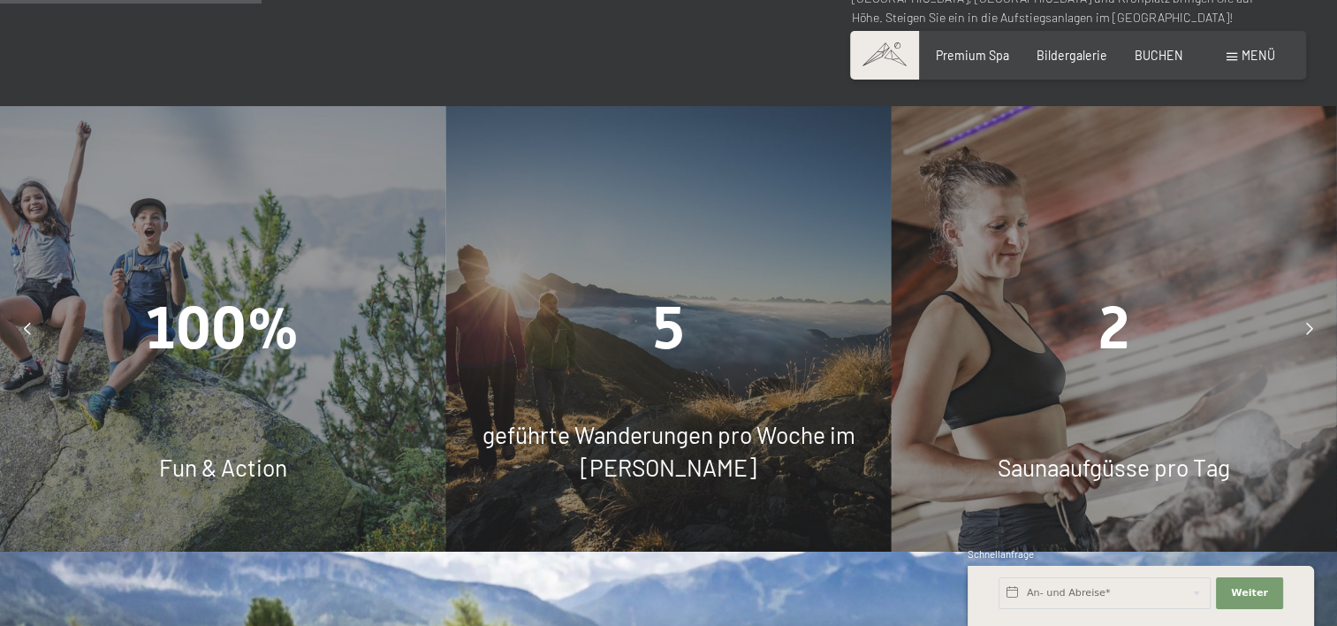
click at [1309, 323] on icon at bounding box center [1309, 329] width 7 height 12
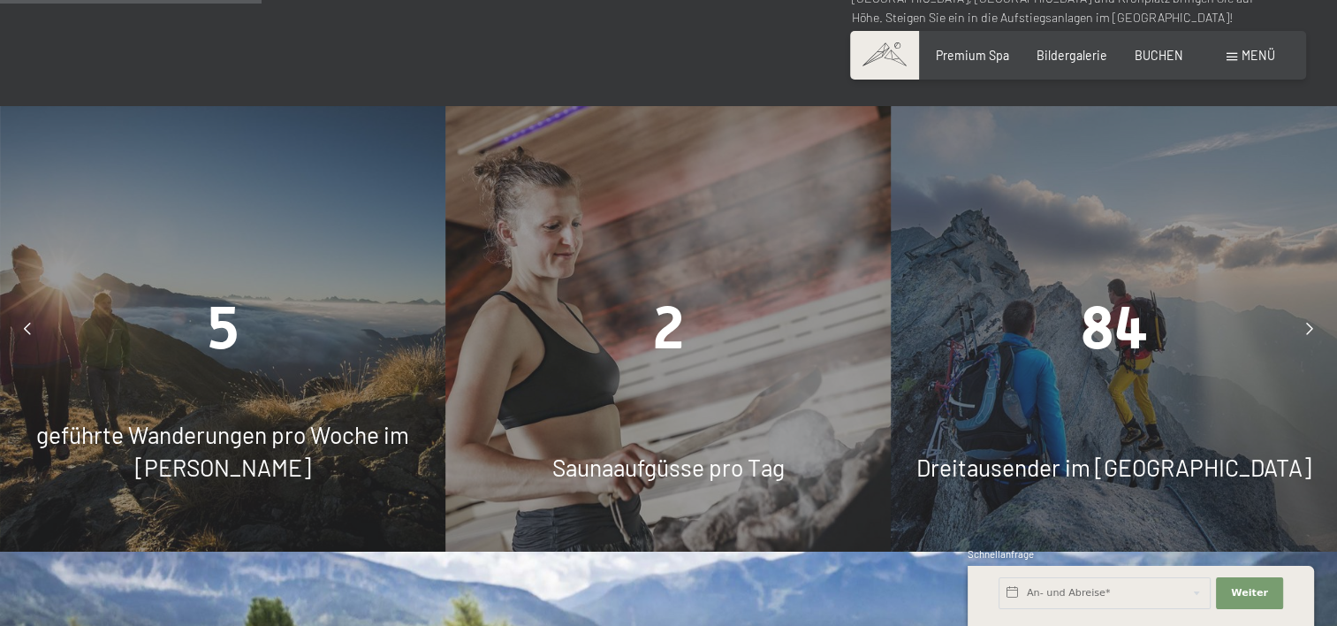
click at [1309, 323] on icon at bounding box center [1309, 329] width 7 height 12
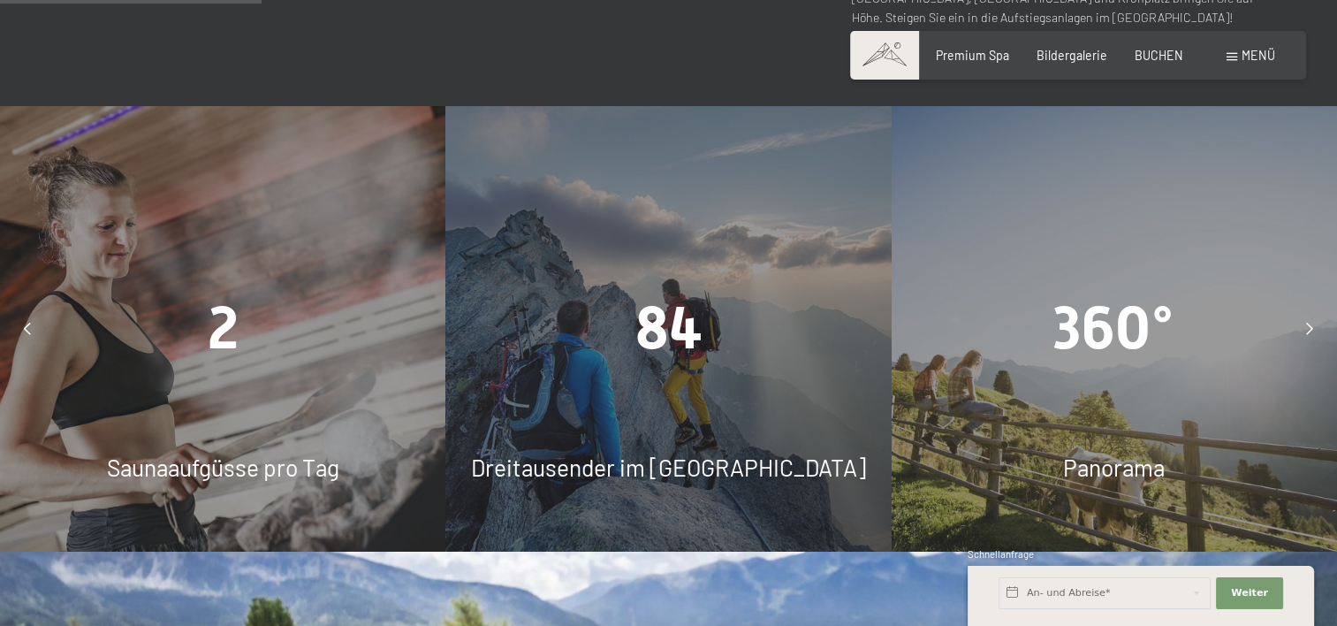
click at [1309, 323] on icon at bounding box center [1309, 329] width 7 height 12
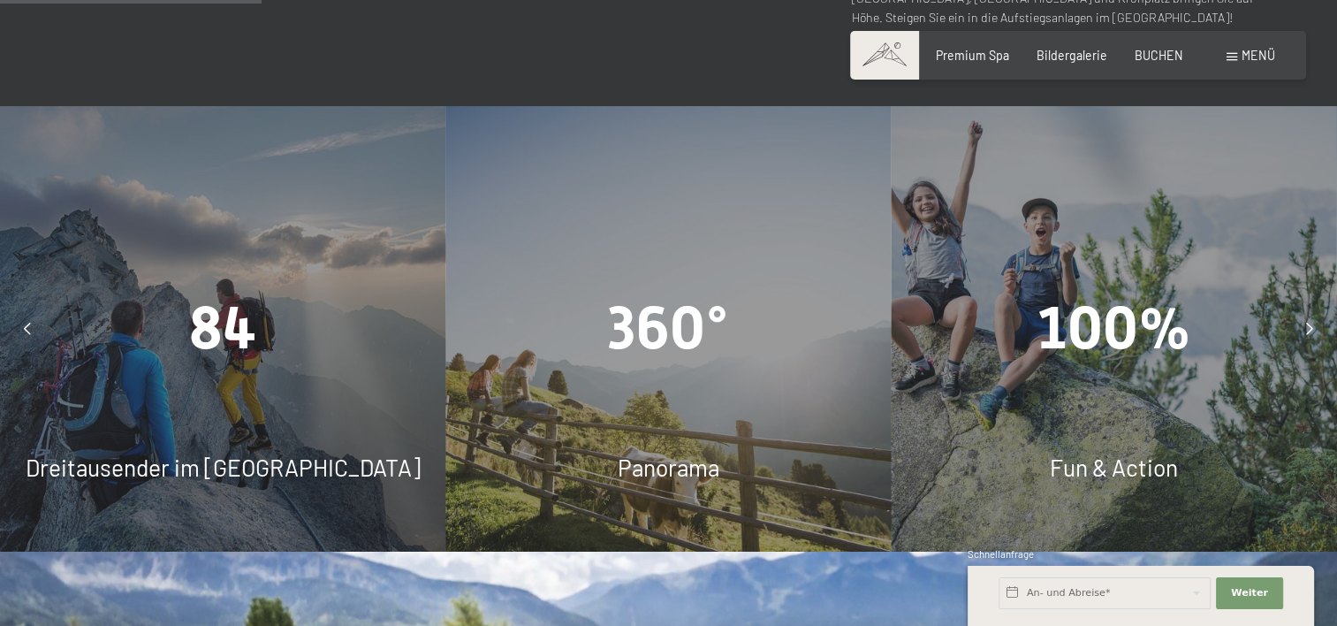
click at [1309, 323] on icon at bounding box center [1309, 329] width 7 height 12
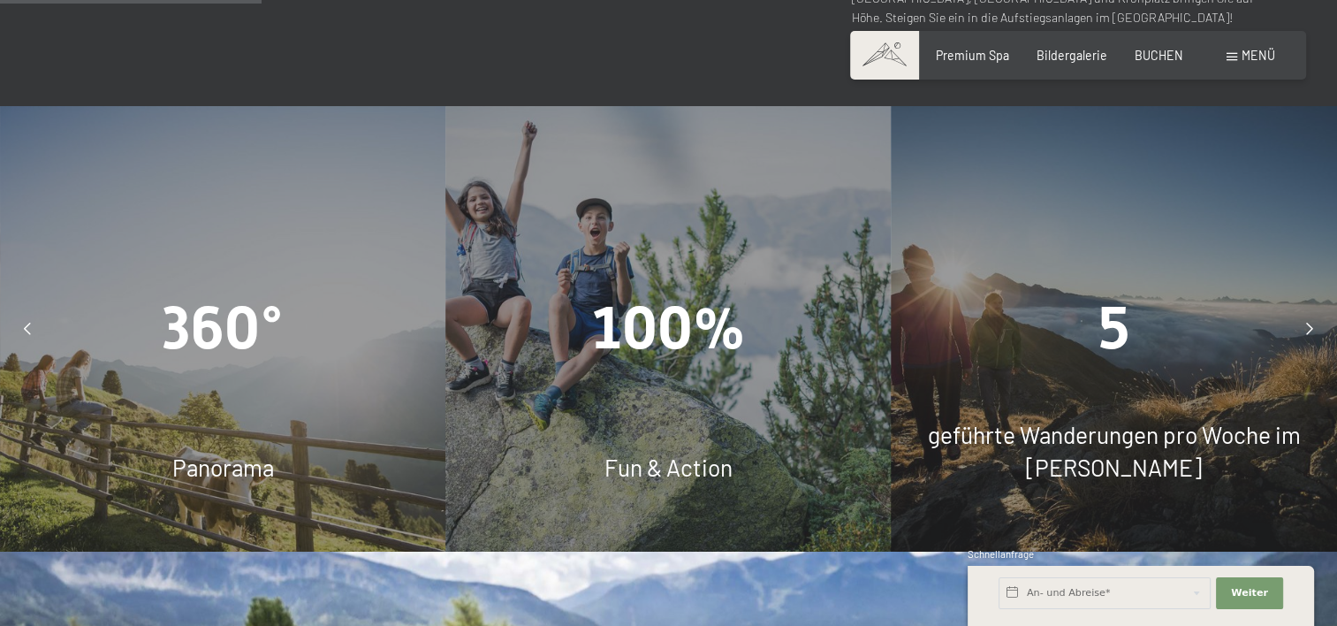
click at [1309, 323] on icon at bounding box center [1309, 329] width 7 height 12
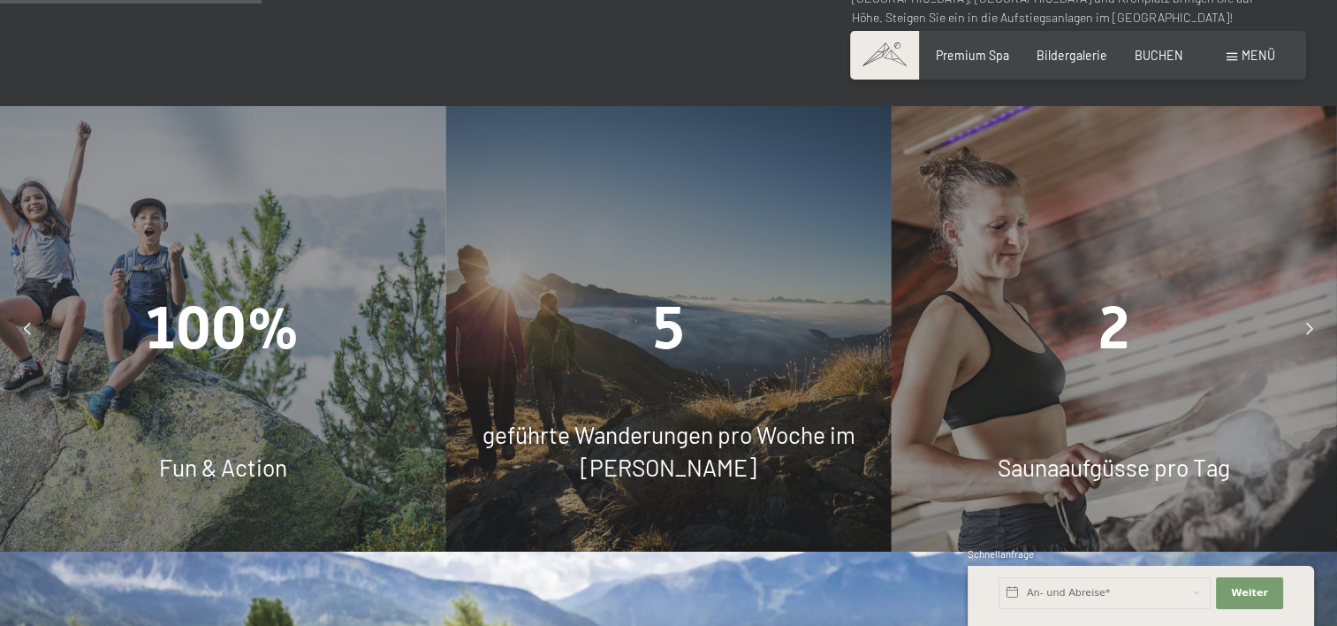
click at [1309, 323] on icon at bounding box center [1309, 329] width 7 height 12
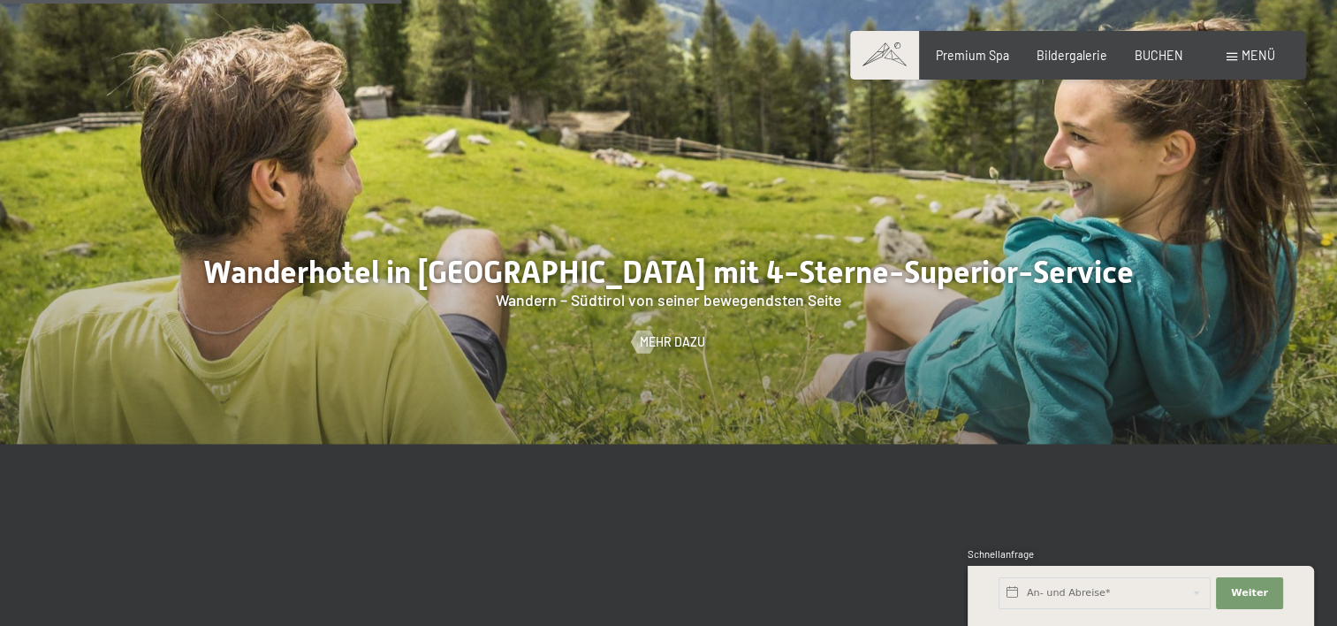
scroll to position [2032, 0]
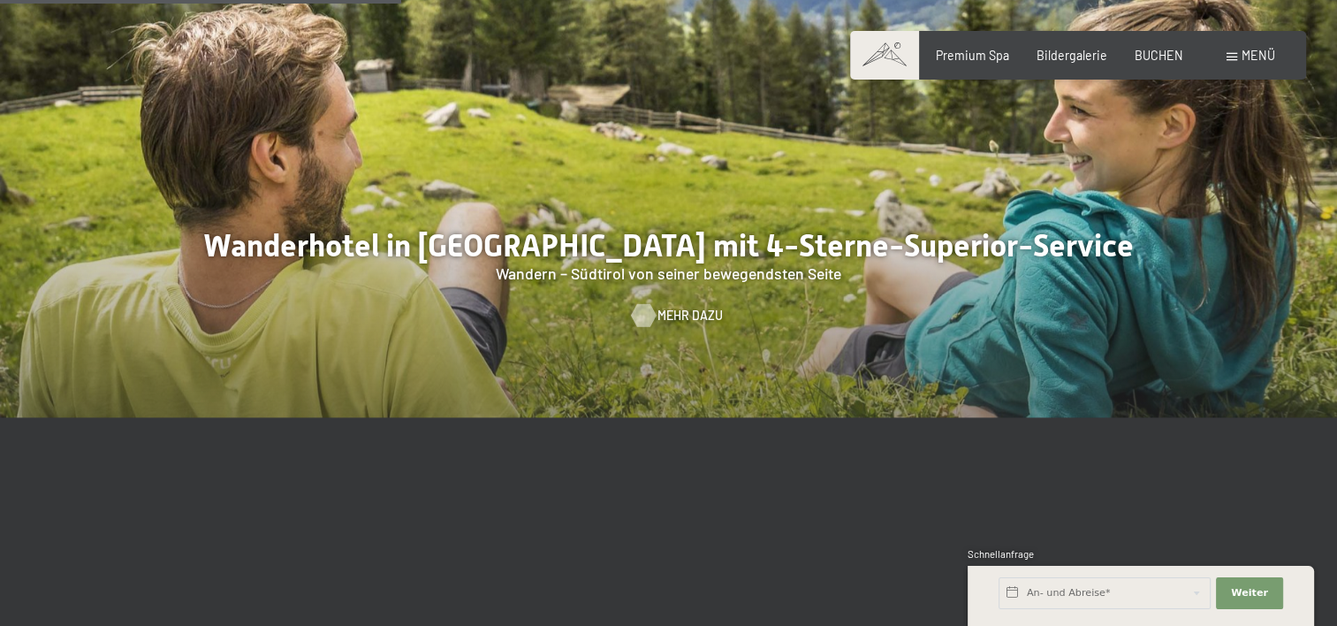
click at [644, 303] on div at bounding box center [643, 314] width 13 height 23
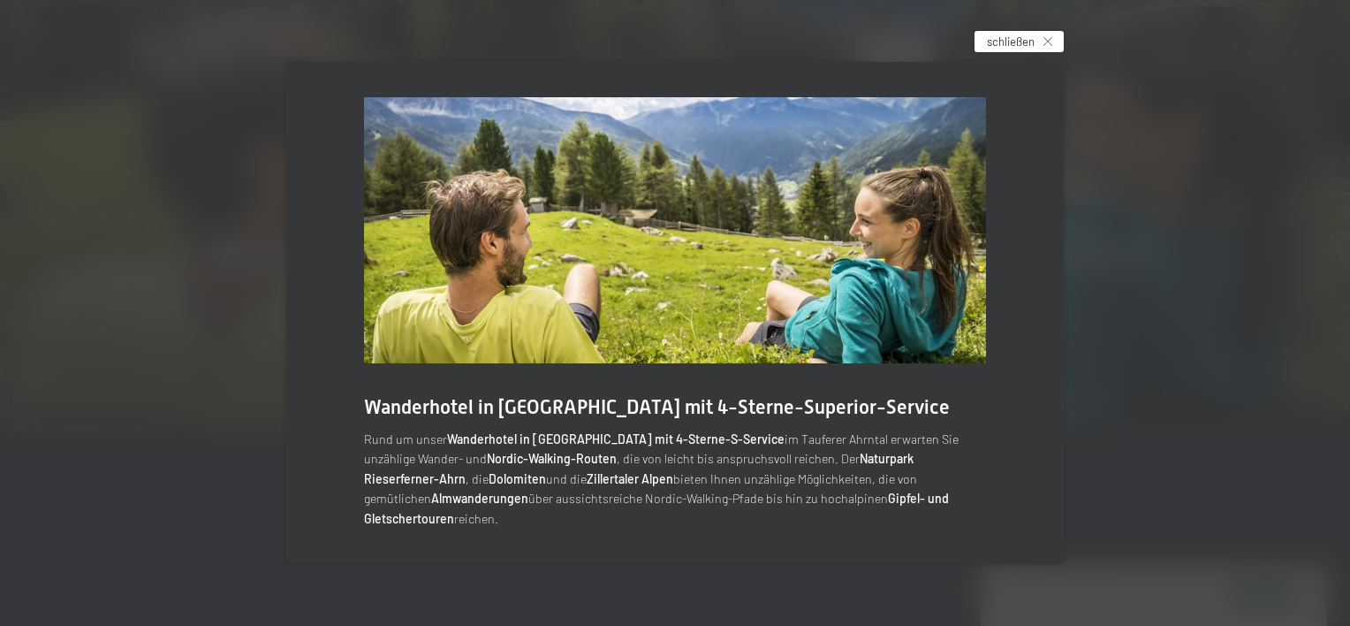
click at [1049, 46] on icon at bounding box center [1048, 41] width 9 height 9
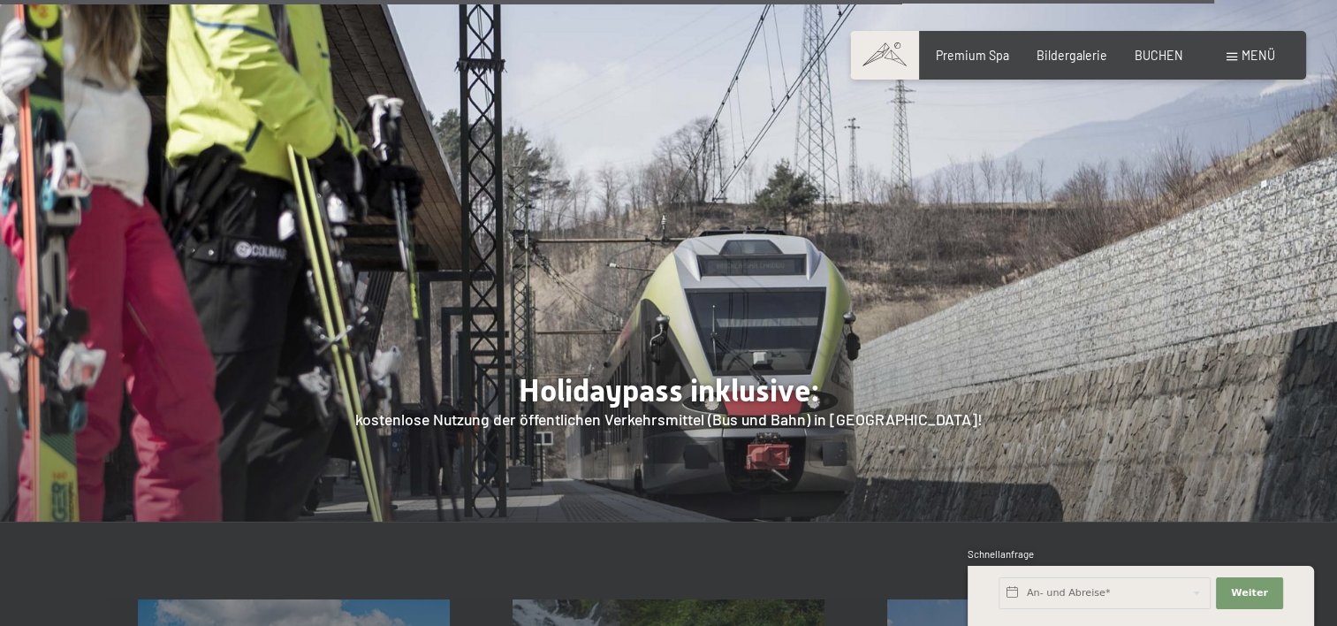
scroll to position [5832, 0]
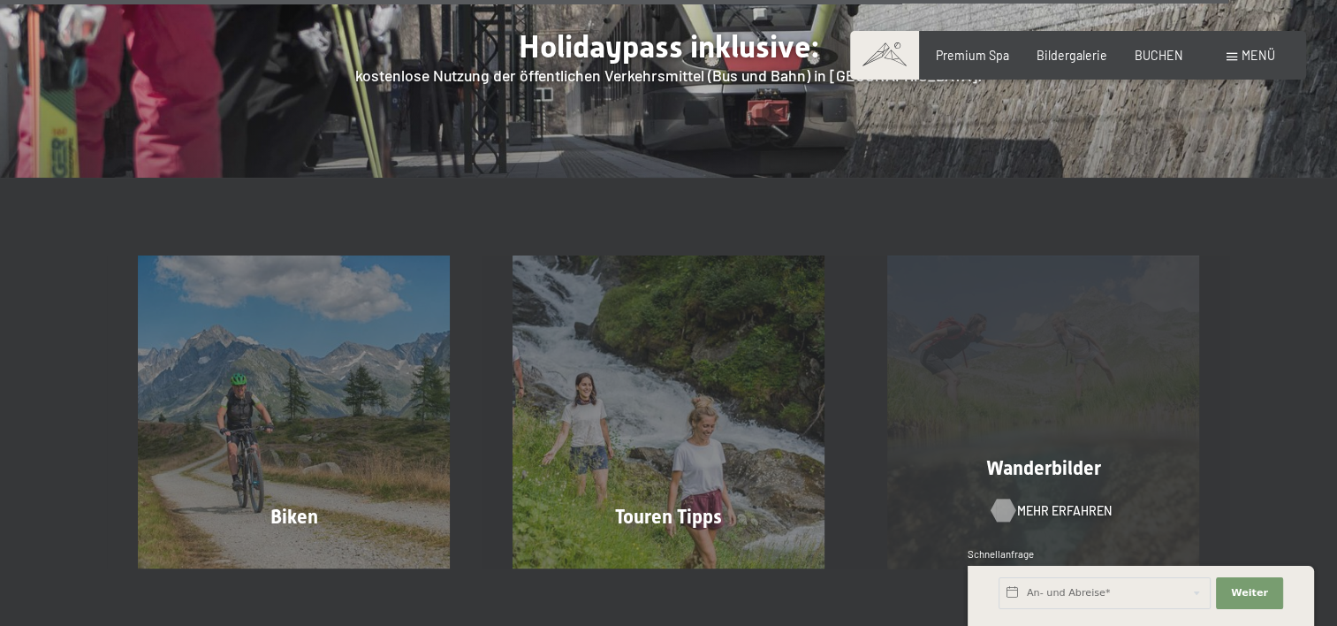
click at [1006, 499] on div at bounding box center [1003, 510] width 13 height 23
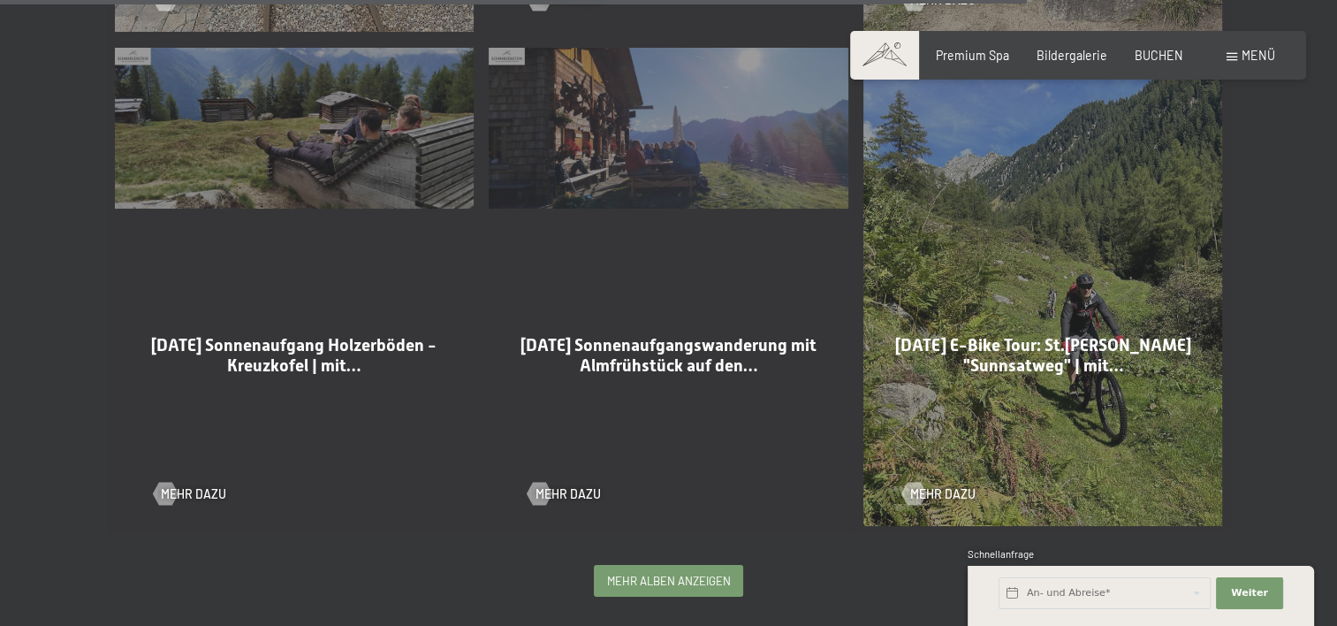
scroll to position [3446, 0]
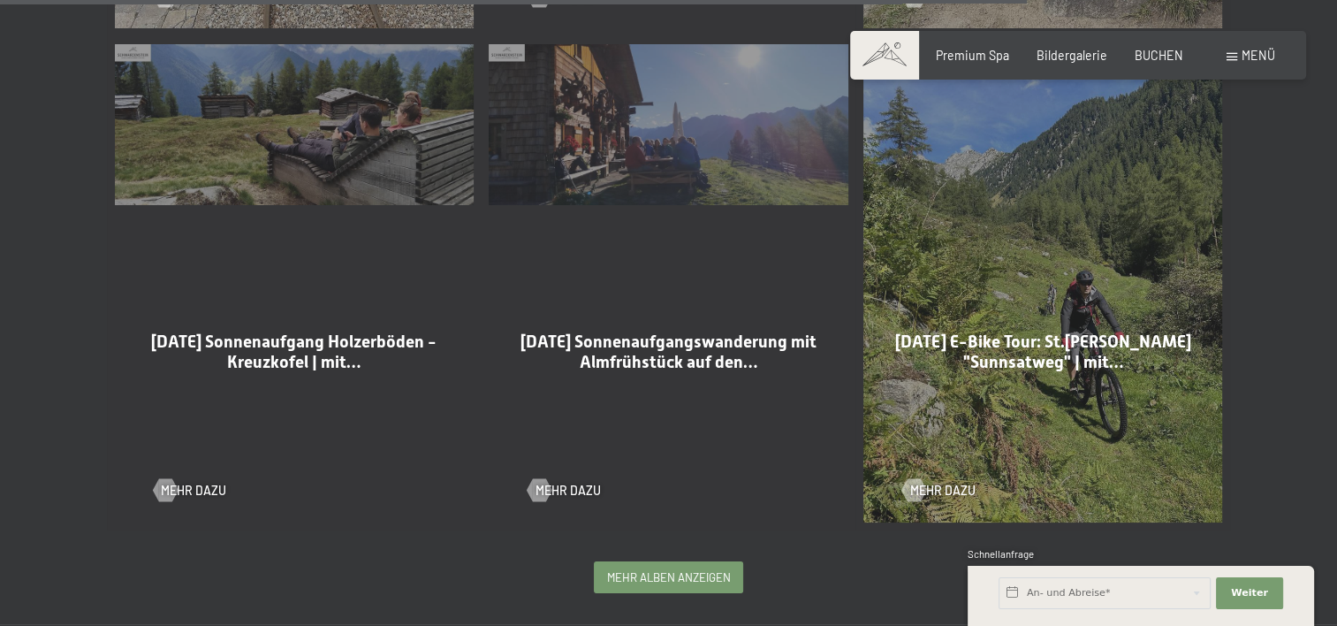
click at [306, 107] on div "[DATE] Sonnenaufgang Holzerböden - Kreuzkofel | mit… Mehr dazu" at bounding box center [294, 283] width 375 height 494
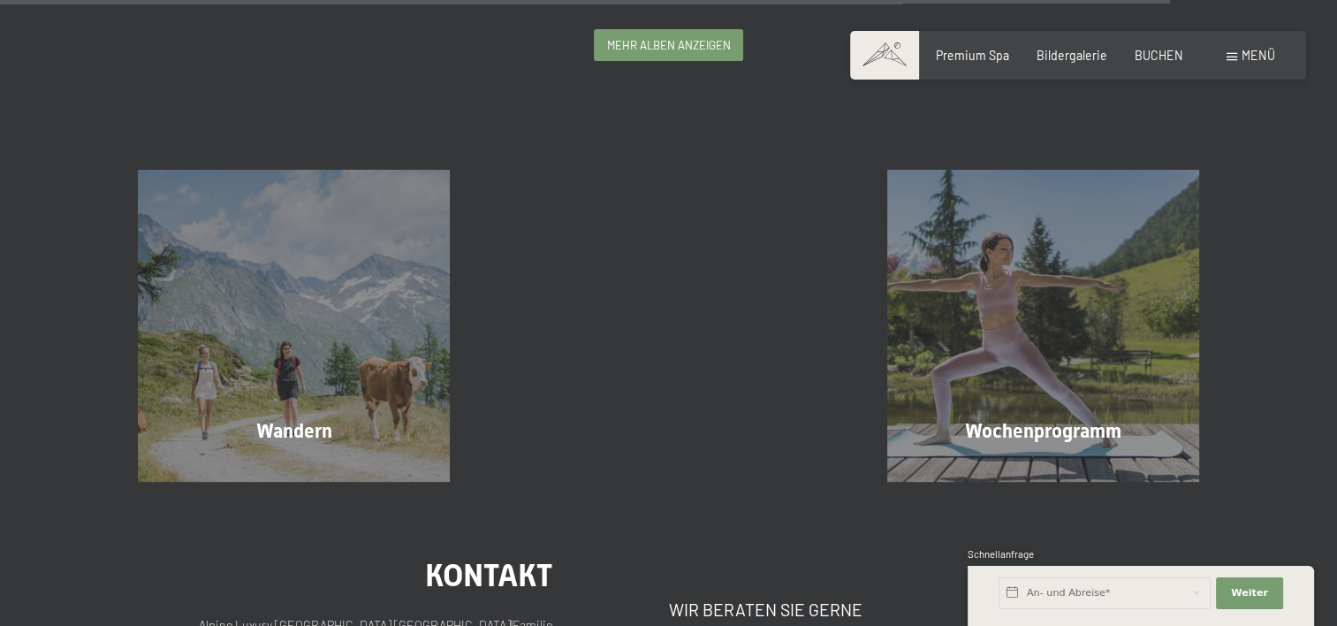
scroll to position [3976, 0]
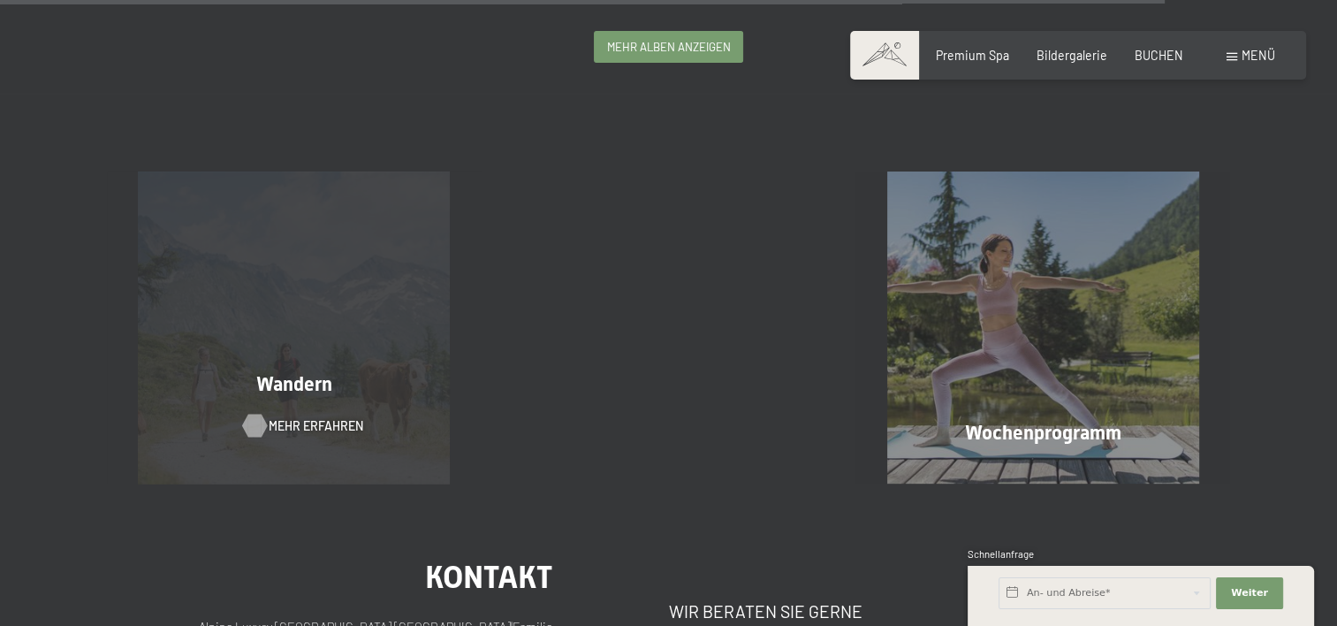
click at [248, 423] on div at bounding box center [253, 425] width 13 height 23
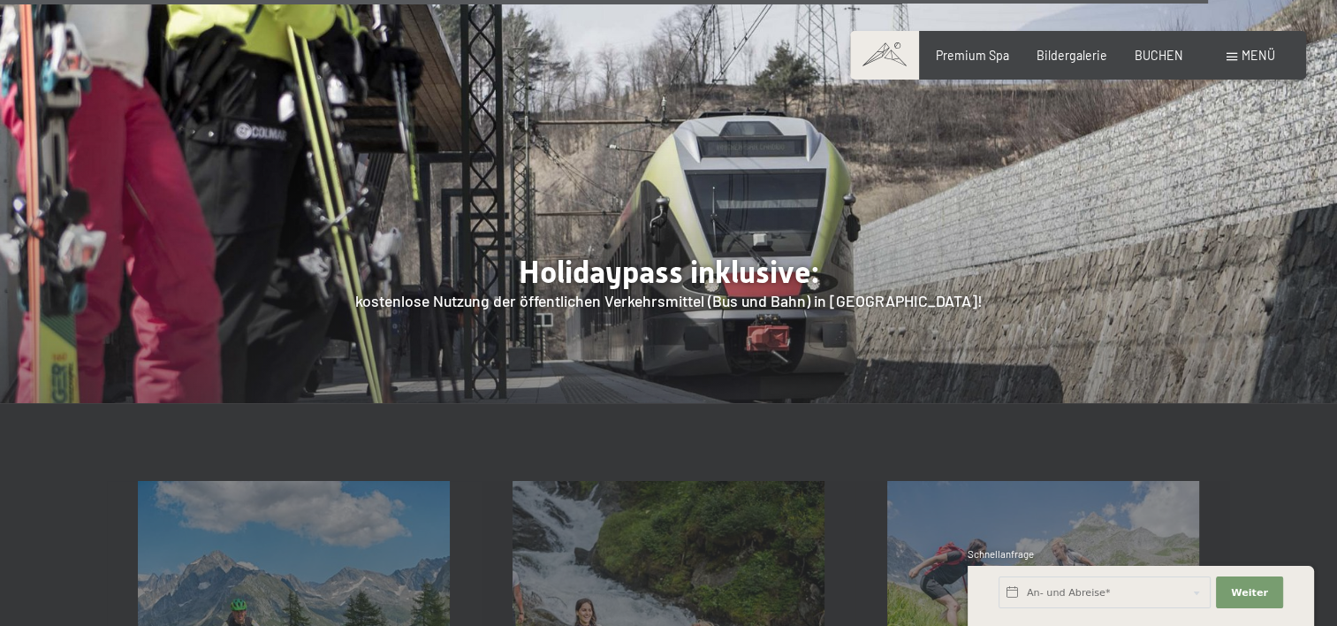
scroll to position [5920, 0]
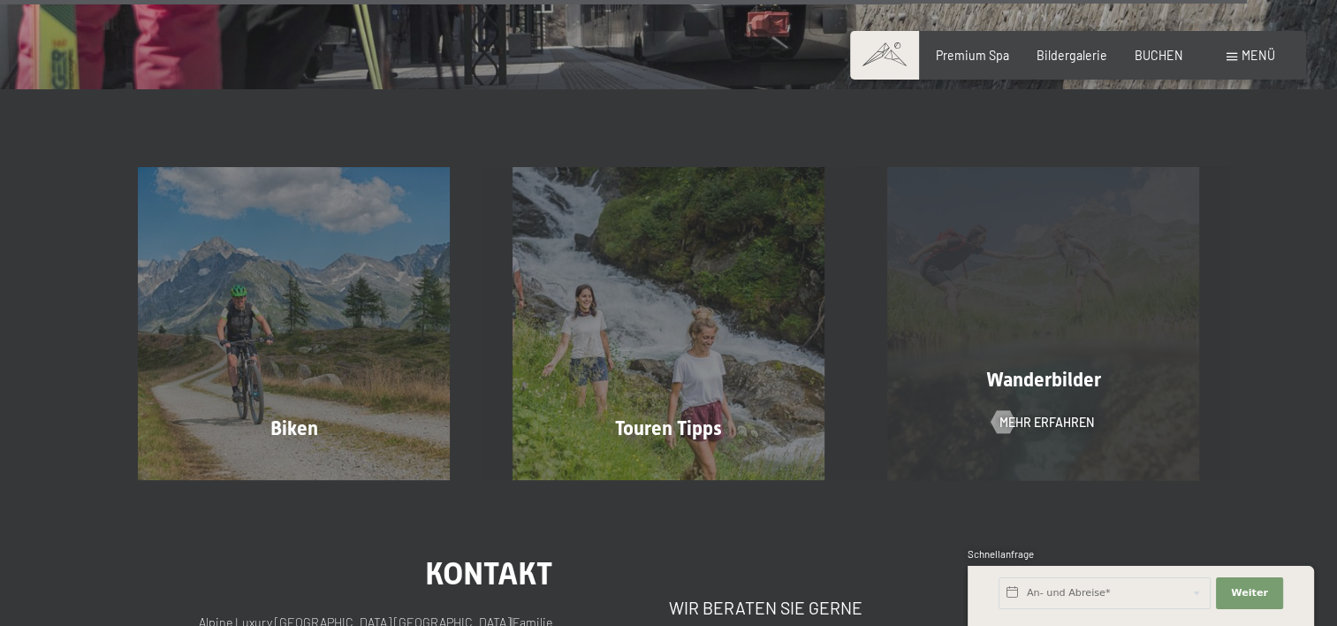
click at [1012, 368] on span "Wanderbilder" at bounding box center [1042, 379] width 115 height 22
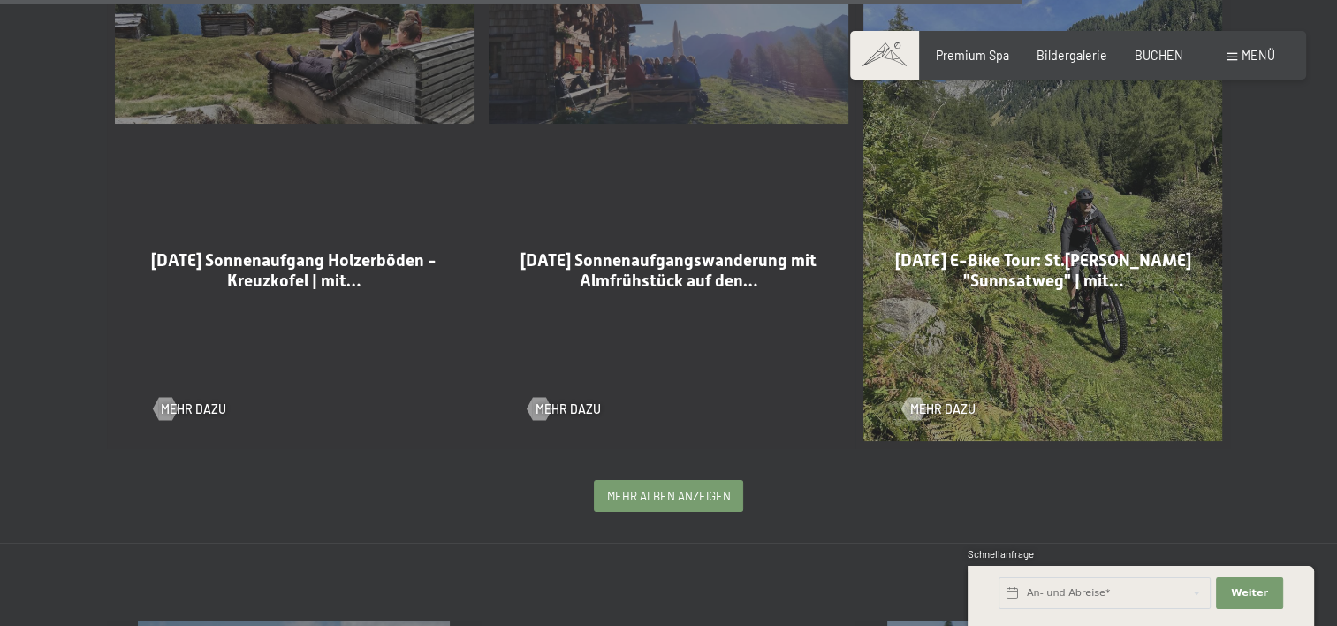
scroll to position [3535, 0]
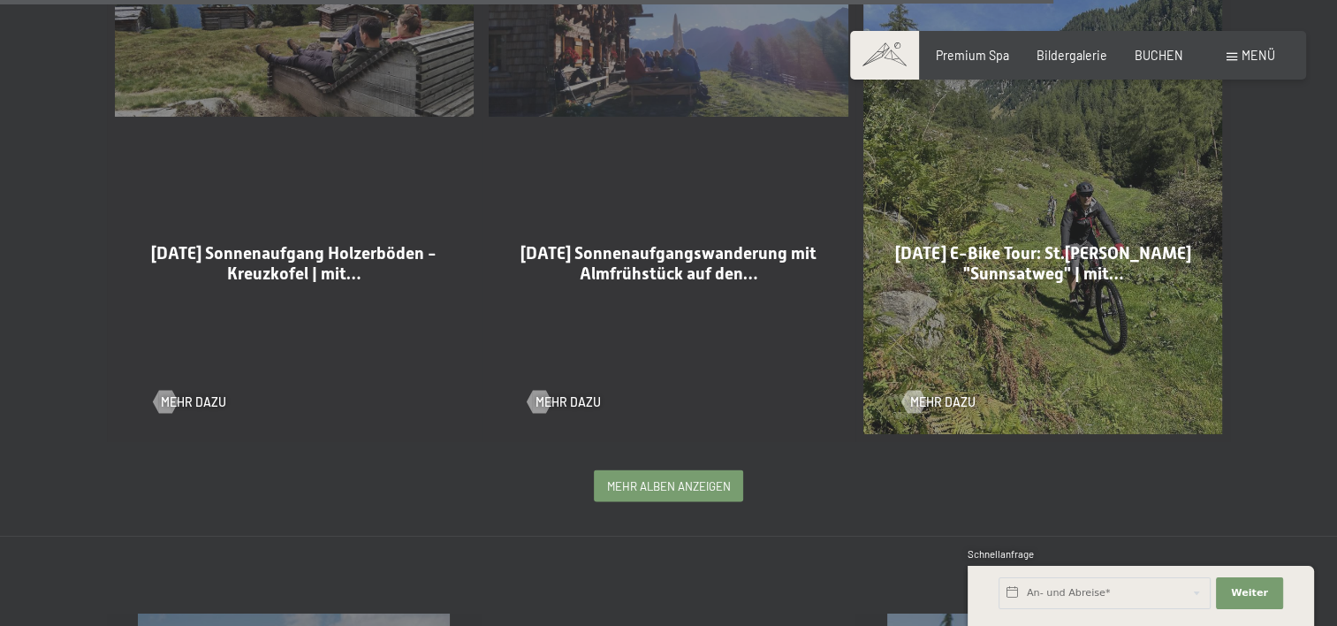
click at [640, 481] on span "mehr Alben anzeigen" at bounding box center [669, 486] width 124 height 16
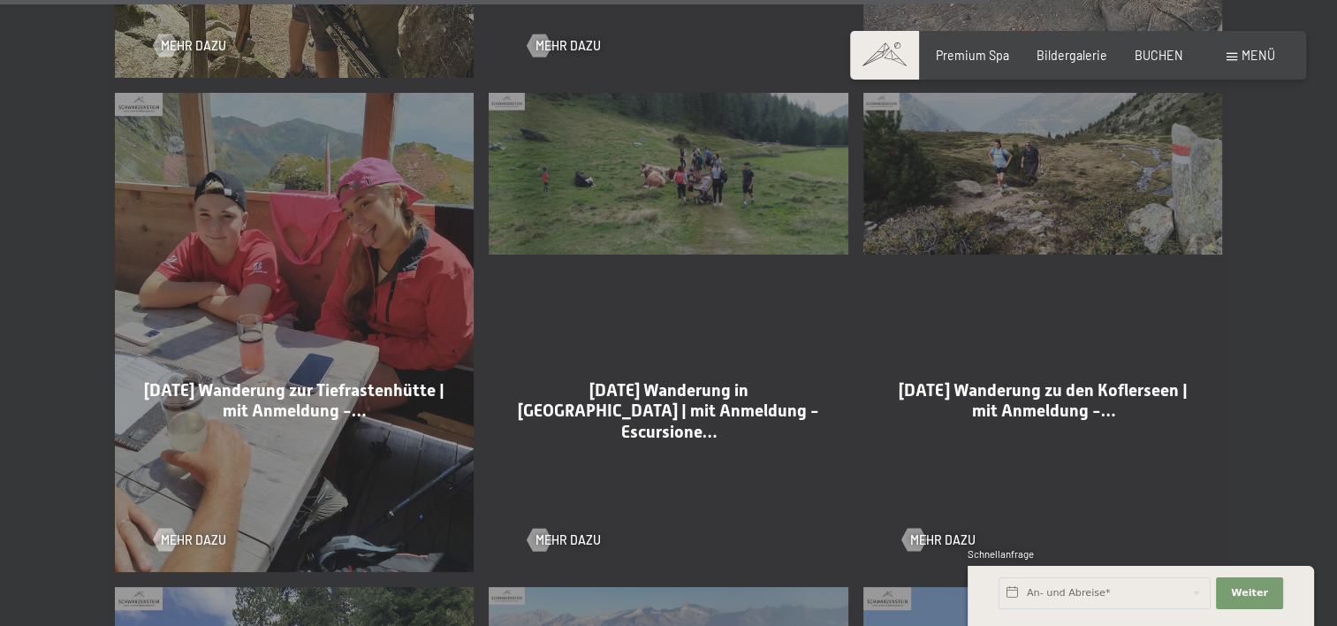
scroll to position [7953, 0]
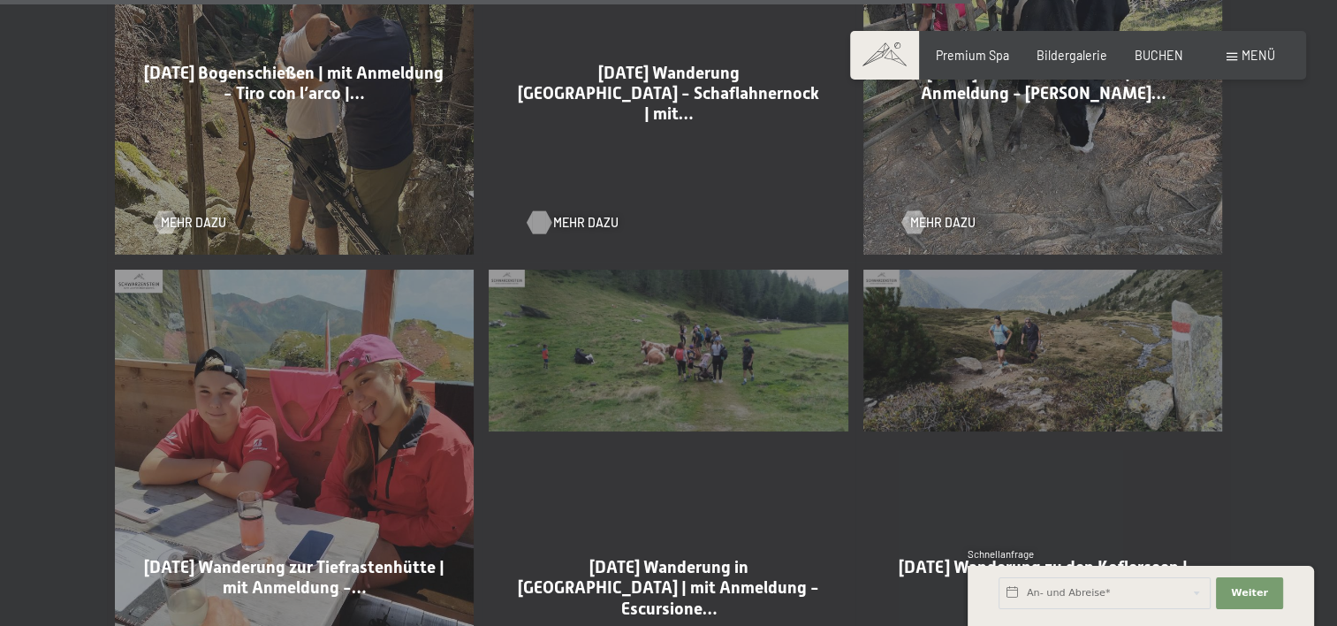
click at [541, 223] on div at bounding box center [539, 221] width 13 height 23
